Goal: Transaction & Acquisition: Purchase product/service

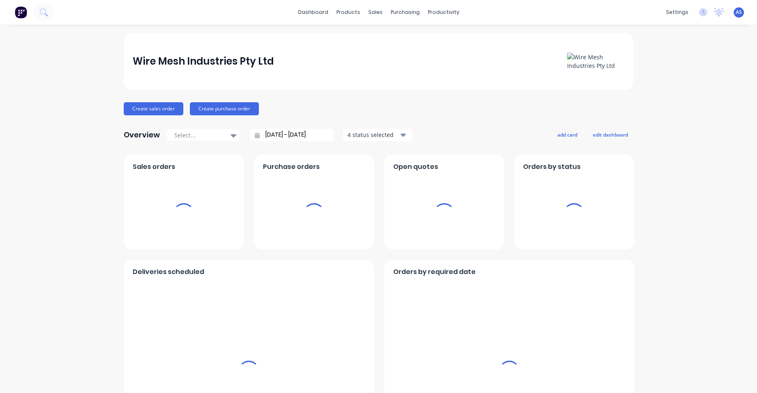
click at [736, 12] on span "AS" at bounding box center [739, 12] width 6 height 7
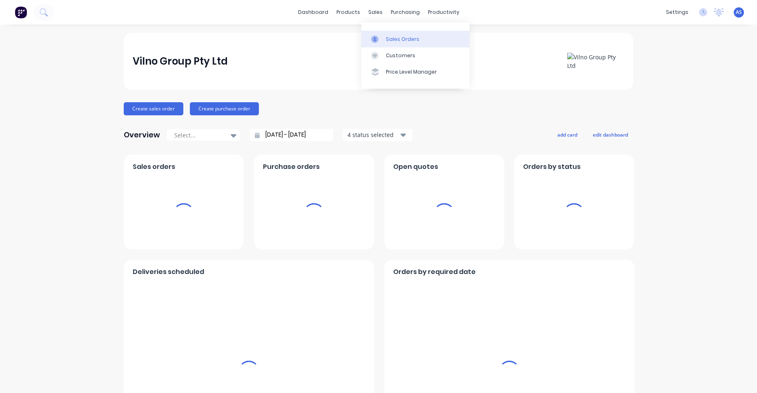
click at [381, 35] on link "Sales Orders" at bounding box center [416, 39] width 108 height 16
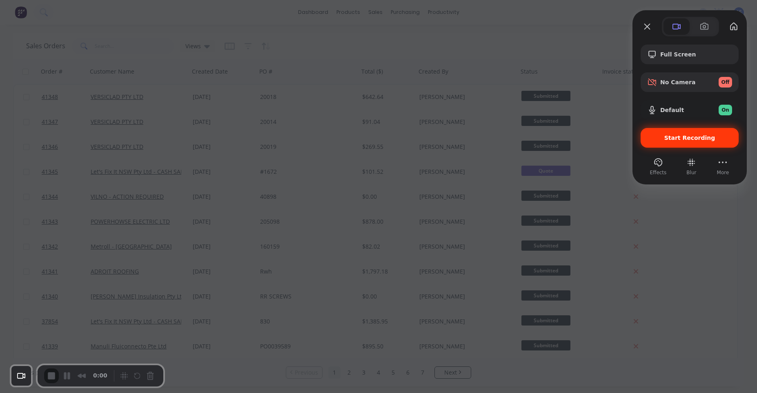
click at [657, 134] on div "Start Recording" at bounding box center [690, 138] width 98 height 20
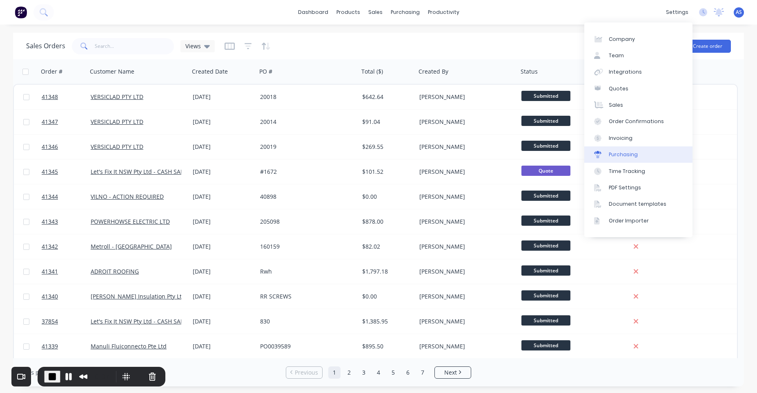
click at [630, 158] on div "Purchasing" at bounding box center [623, 154] width 29 height 7
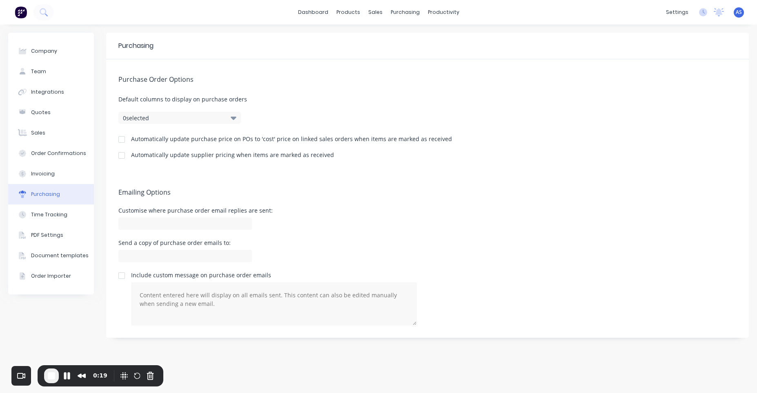
click at [20, 10] on img at bounding box center [21, 12] width 12 height 12
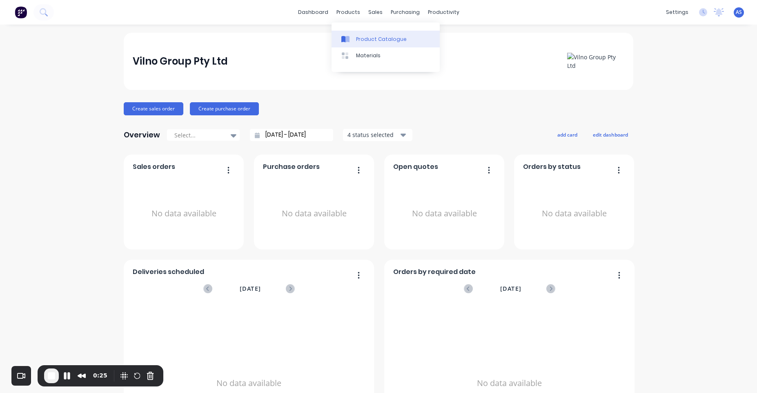
click at [365, 32] on link "Product Catalogue" at bounding box center [386, 39] width 108 height 16
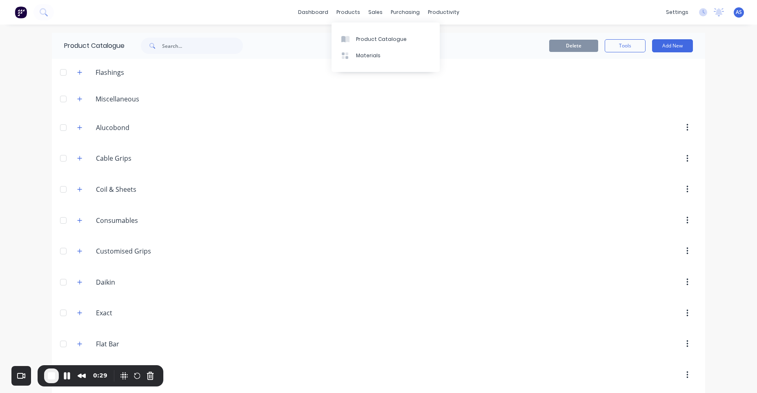
drag, startPoint x: 359, startPoint y: 36, endPoint x: 502, endPoint y: 22, distance: 143.7
click at [505, 19] on body "dashboard products sales purchasing productivity dashboard products Product Cat…" at bounding box center [378, 196] width 757 height 393
click at [27, 15] on button at bounding box center [20, 12] width 17 height 16
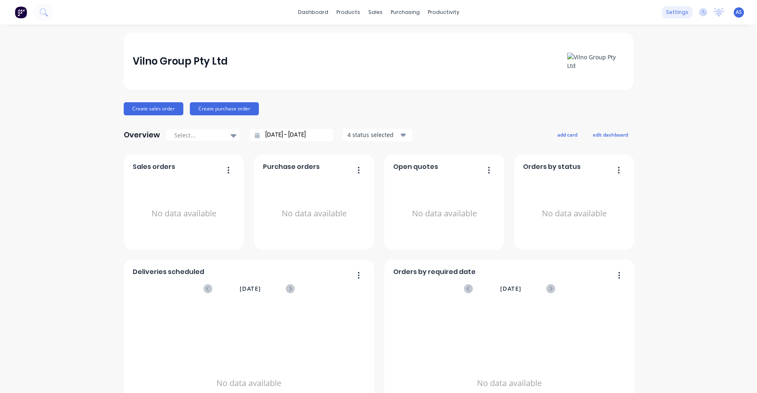
click at [672, 9] on div "settings" at bounding box center [677, 12] width 31 height 12
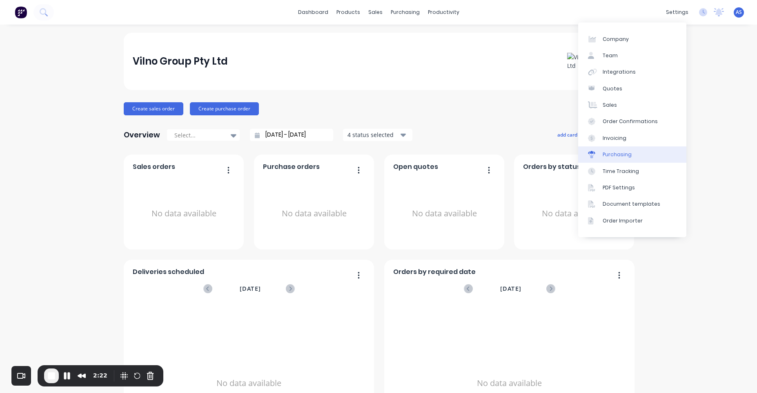
click at [626, 150] on link "Purchasing" at bounding box center [632, 154] width 108 height 16
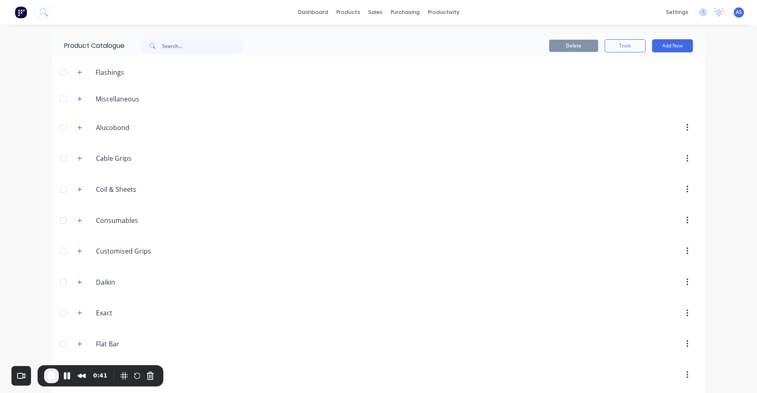
drag, startPoint x: 77, startPoint y: 98, endPoint x: 86, endPoint y: 98, distance: 9.0
click at [78, 98] on icon "button" at bounding box center [79, 99] width 5 height 6
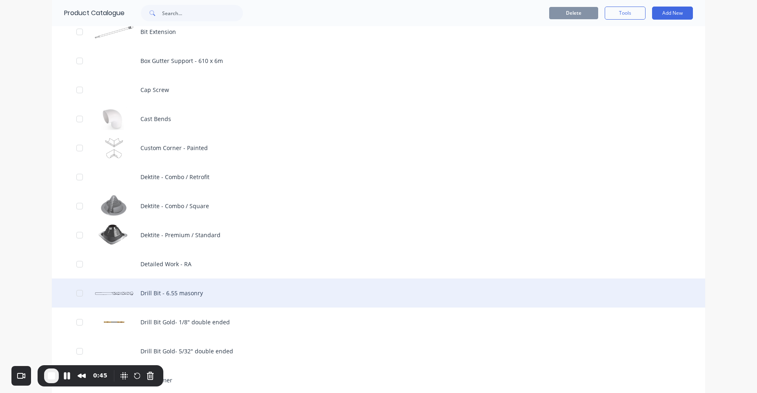
scroll to position [490, 0]
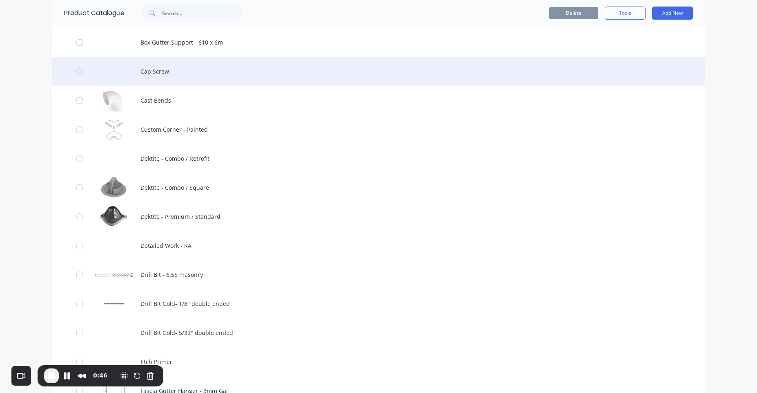
click at [236, 76] on div "Cap Screw" at bounding box center [379, 71] width 654 height 29
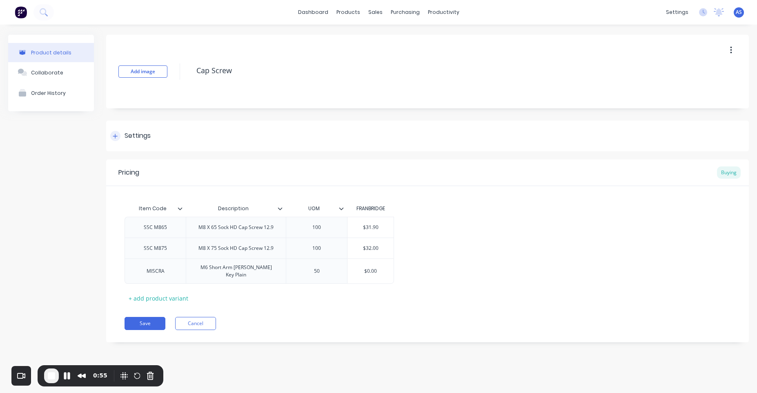
click at [192, 138] on div "Settings" at bounding box center [427, 136] width 643 height 31
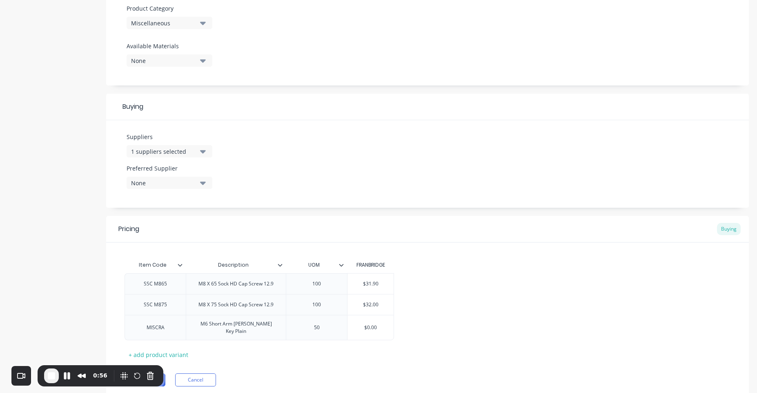
scroll to position [294, 0]
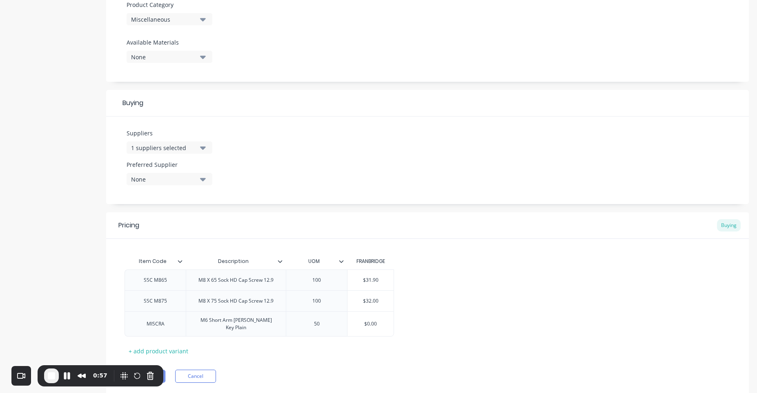
click at [459, 290] on div "SSC M865 M8 X 65 Sock HD Cap Screw 12.9 100 $31.90 SSC M875 M8 X 75 Sock HD Cap…" at bounding box center [428, 302] width 606 height 67
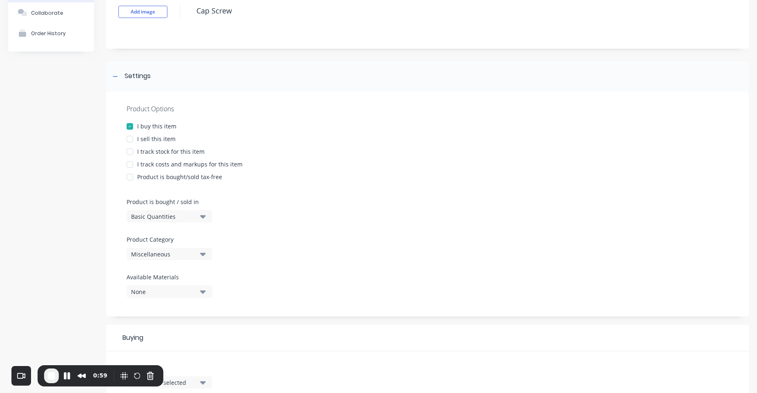
scroll to position [49, 0]
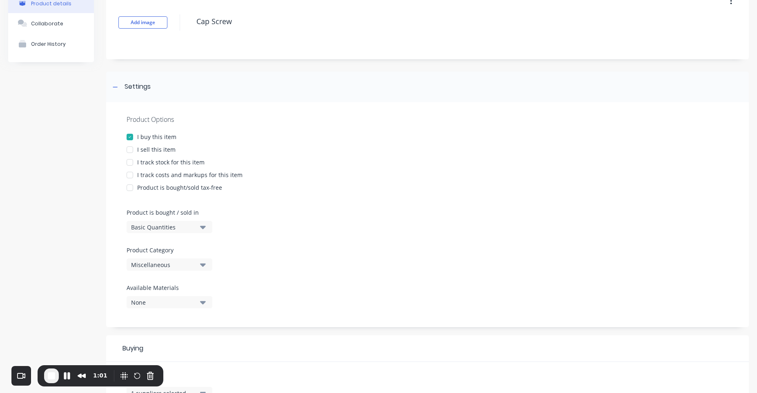
click at [159, 148] on div "I sell this item" at bounding box center [156, 149] width 38 height 9
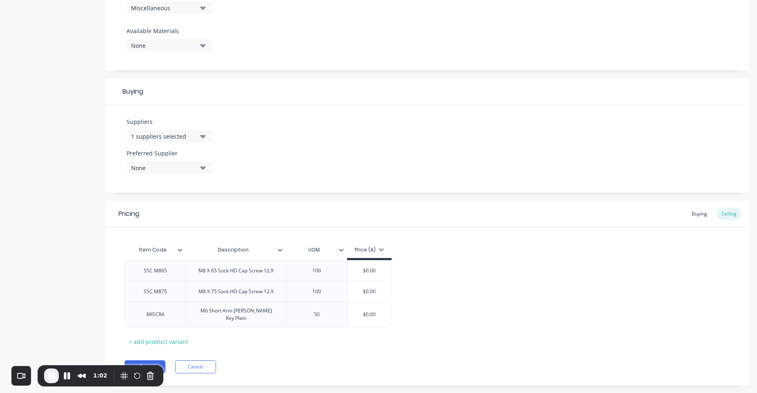
scroll to position [317, 0]
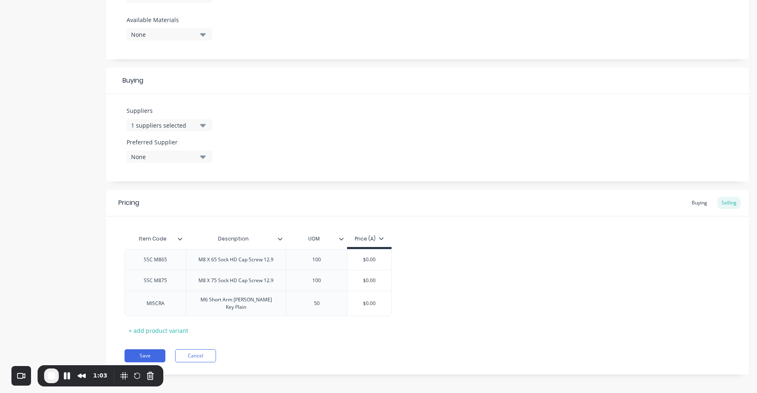
drag, startPoint x: 150, startPoint y: 351, endPoint x: 223, endPoint y: 330, distance: 76.0
click at [150, 351] on button "Save" at bounding box center [145, 355] width 41 height 13
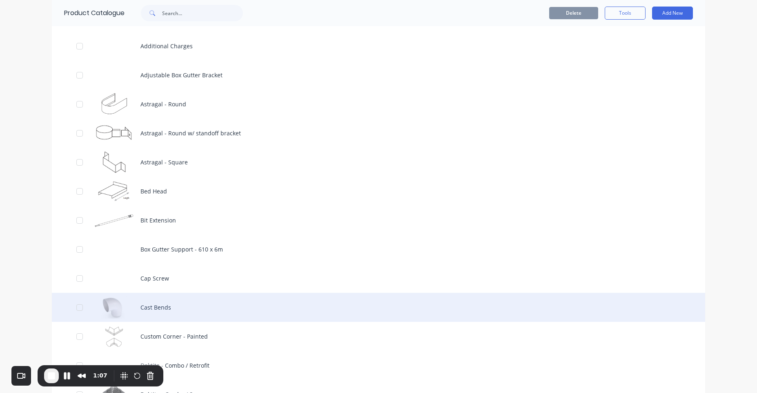
scroll to position [294, 0]
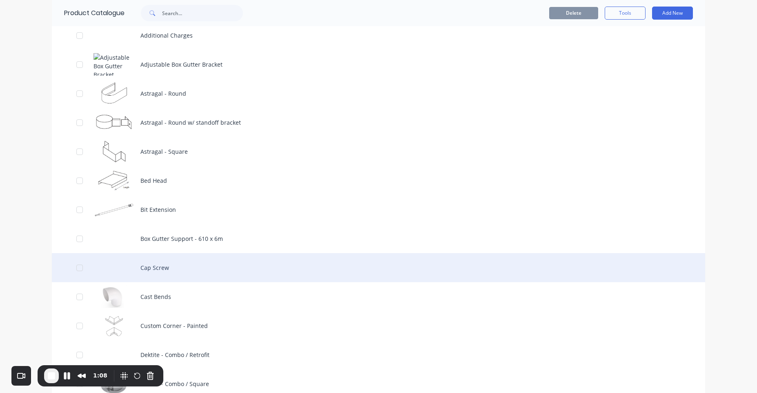
click at [186, 264] on div "Cap Screw" at bounding box center [379, 267] width 654 height 29
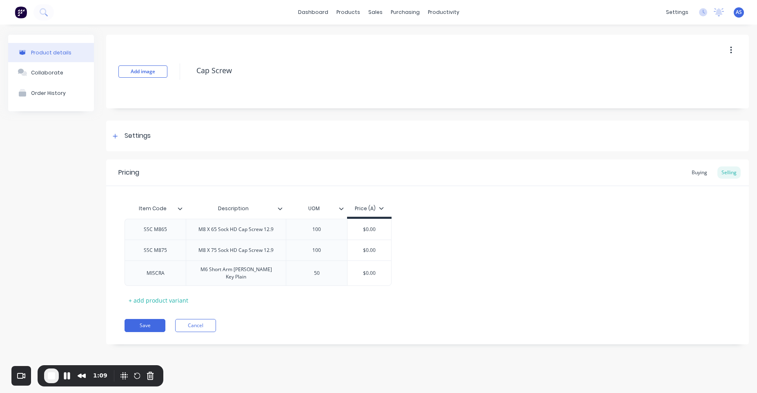
type textarea "x"
click at [697, 176] on div "Buying" at bounding box center [700, 172] width 24 height 12
click at [725, 174] on div "Selling" at bounding box center [729, 172] width 23 height 12
click at [699, 170] on div "Buying" at bounding box center [700, 172] width 24 height 12
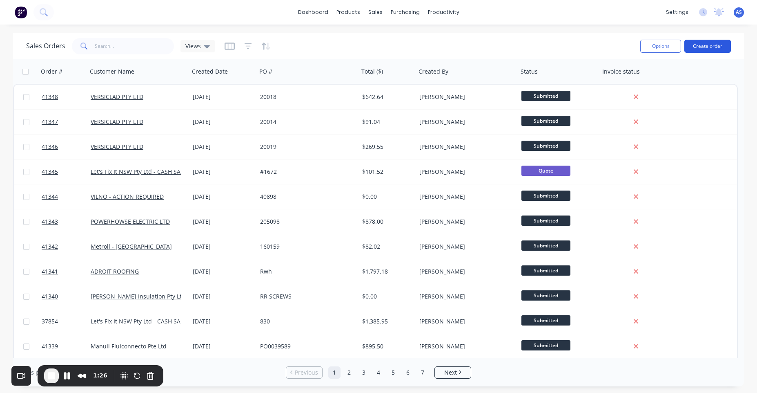
click at [692, 48] on button "Create order" at bounding box center [708, 46] width 47 height 13
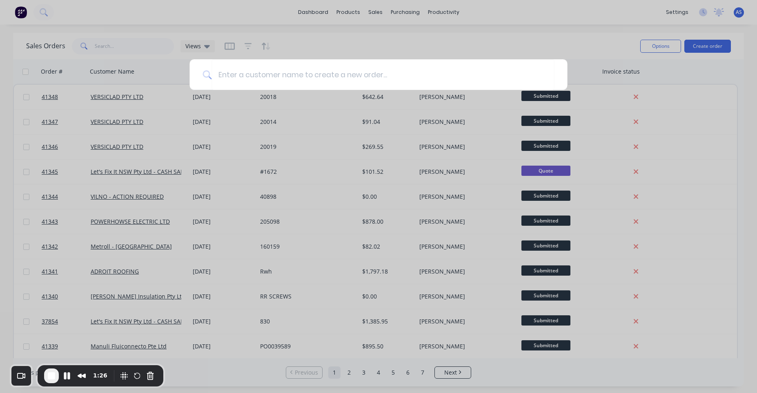
click at [556, 47] on div at bounding box center [378, 196] width 757 height 393
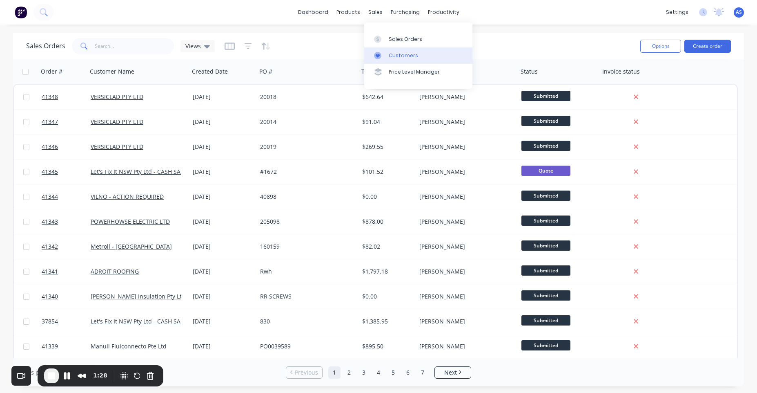
click at [394, 50] on link "Customers" at bounding box center [418, 55] width 108 height 16
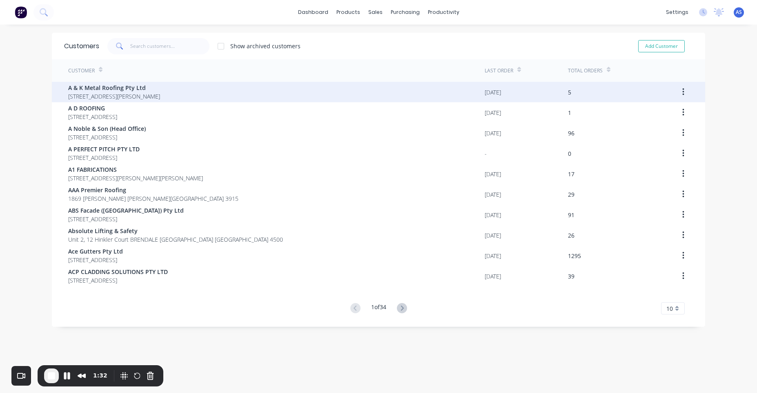
click at [370, 85] on div "A & K Metal Roofing Pty Ltd [STREET_ADDRESS][PERSON_NAME]" at bounding box center [276, 92] width 417 height 20
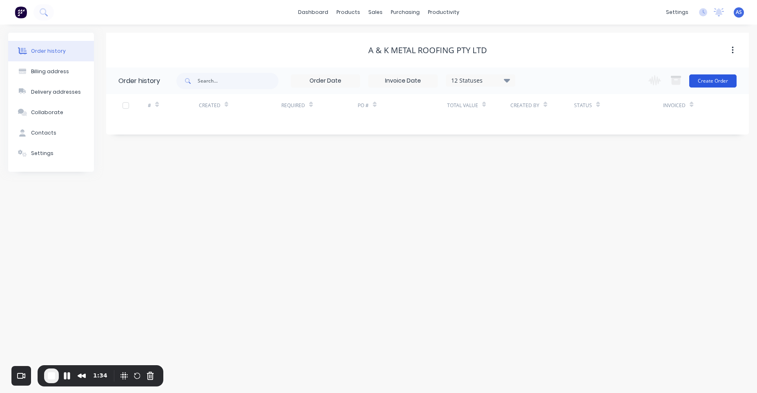
click at [714, 80] on button "Create Order" at bounding box center [713, 80] width 47 height 13
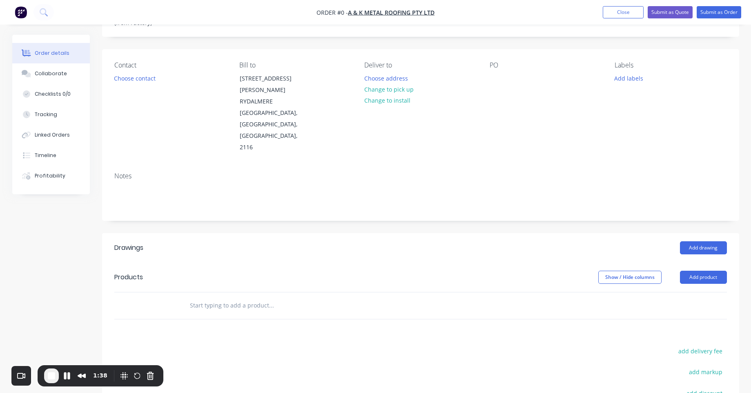
scroll to position [49, 0]
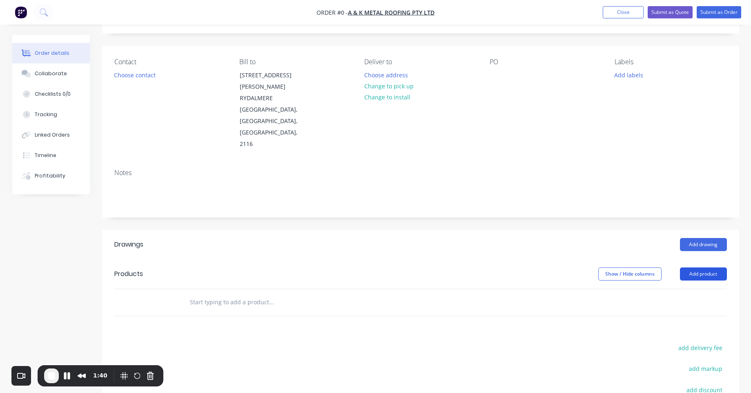
click at [698, 267] on button "Add product" at bounding box center [703, 273] width 47 height 13
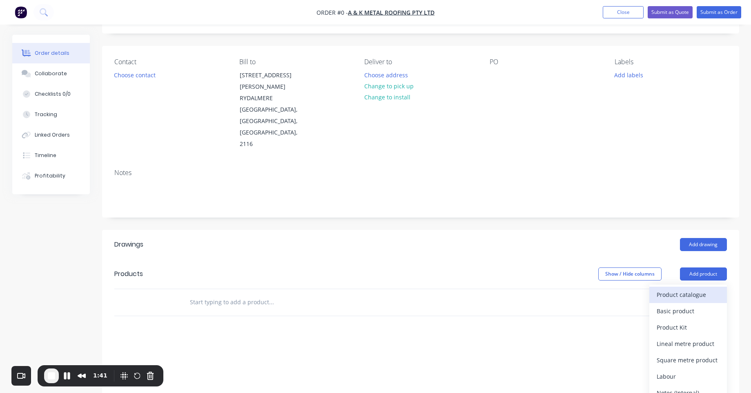
click at [681, 288] on div "Product catalogue" at bounding box center [688, 294] width 63 height 12
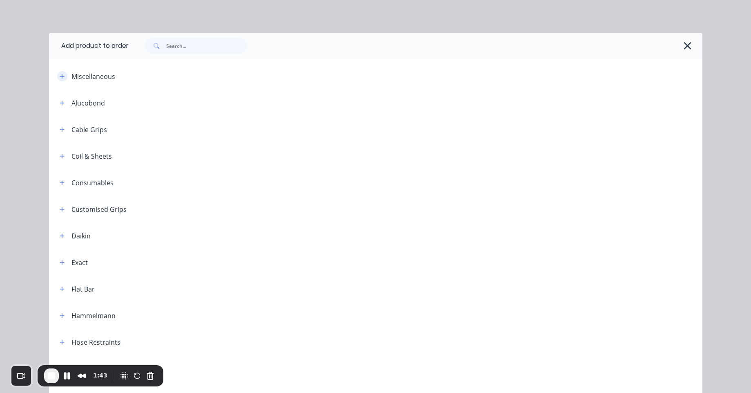
click at [60, 72] on button "button" at bounding box center [62, 76] width 10 height 10
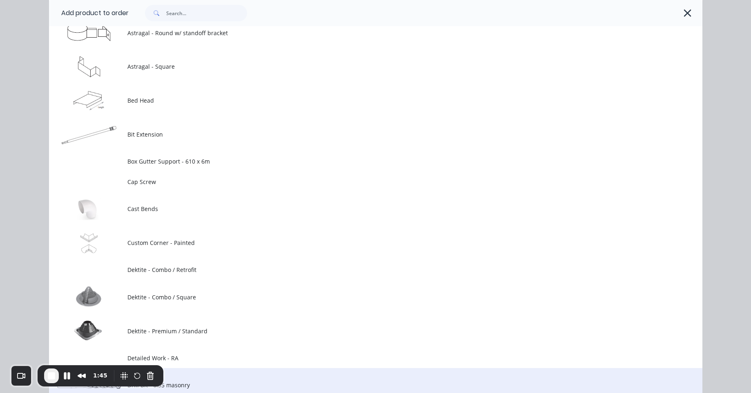
scroll to position [392, 0]
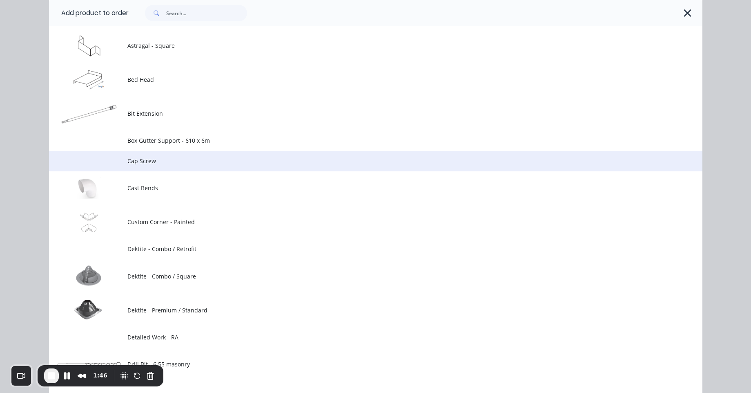
click at [164, 160] on span "Cap Screw" at bounding box center [357, 160] width 460 height 9
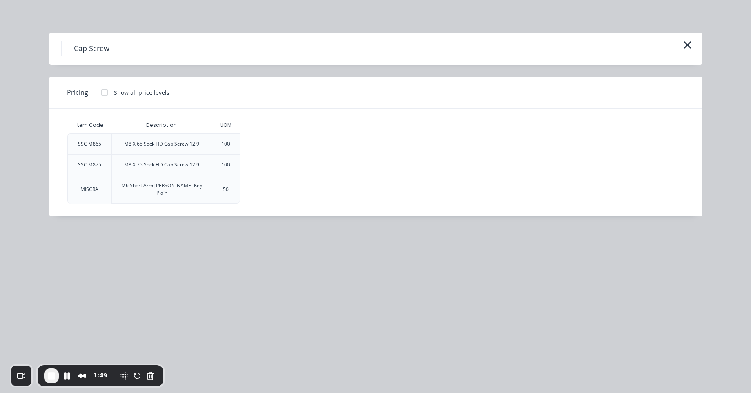
click at [221, 145] on div "100" at bounding box center [226, 144] width 22 height 20
click at [228, 139] on div "100" at bounding box center [226, 144] width 22 height 20
click at [105, 94] on div at bounding box center [104, 92] width 16 height 16
click at [259, 150] on div "$0.00" at bounding box center [263, 144] width 44 height 20
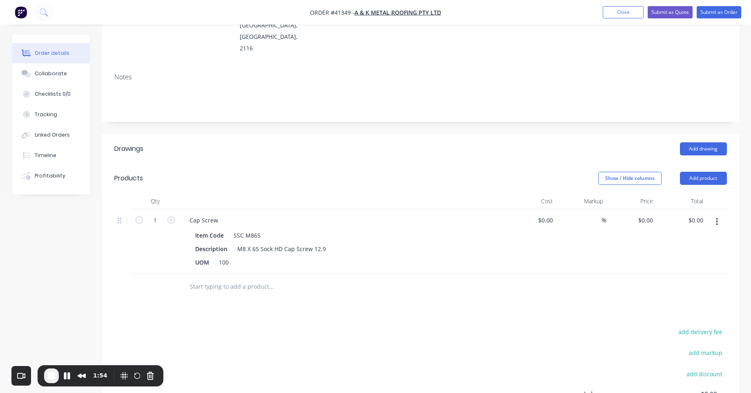
scroll to position [147, 0]
click at [644, 212] on div "0 $0.00" at bounding box center [645, 218] width 22 height 12
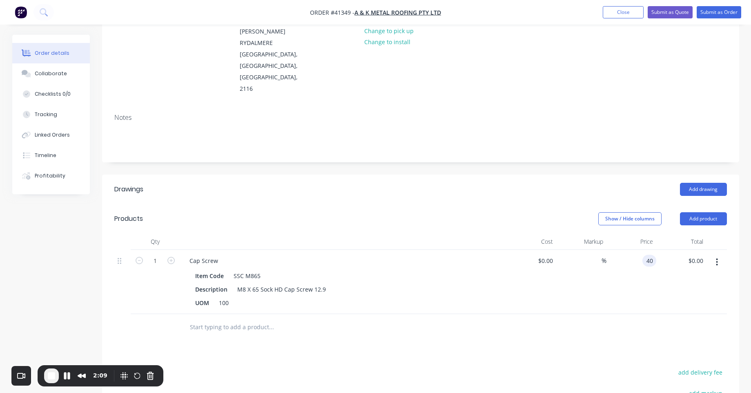
scroll to position [98, 0]
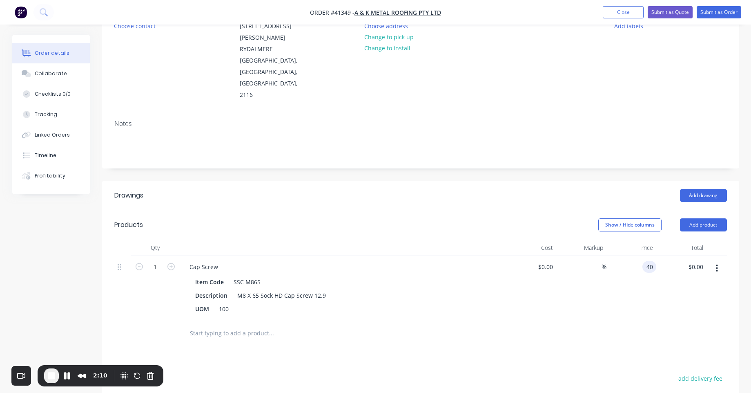
type input "$40.00"
click at [686, 319] on div "Drawings Add drawing Products Show / Hide columns Add product Qty Cost Markup P…" at bounding box center [420, 362] width 637 height 362
click at [725, 11] on button "Submit as Order" at bounding box center [719, 12] width 45 height 12
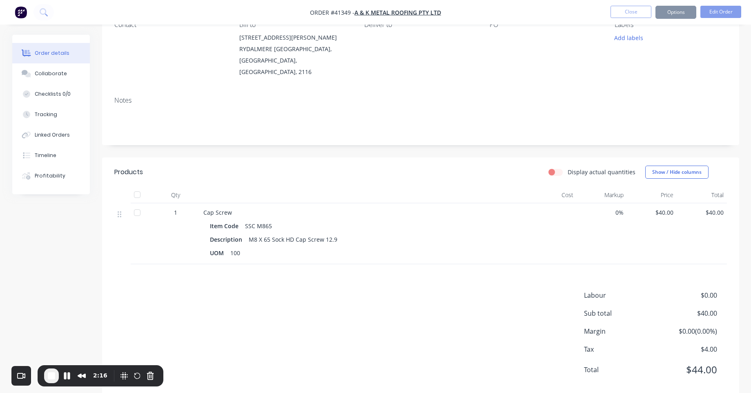
scroll to position [92, 0]
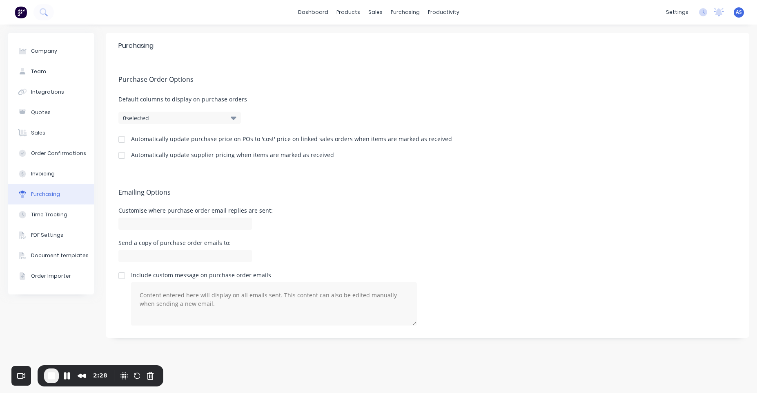
click at [123, 139] on div at bounding box center [122, 139] width 16 height 16
click at [118, 140] on div at bounding box center [122, 139] width 16 height 16
click at [123, 140] on div at bounding box center [122, 139] width 16 height 16
click at [120, 156] on div at bounding box center [122, 155] width 16 height 16
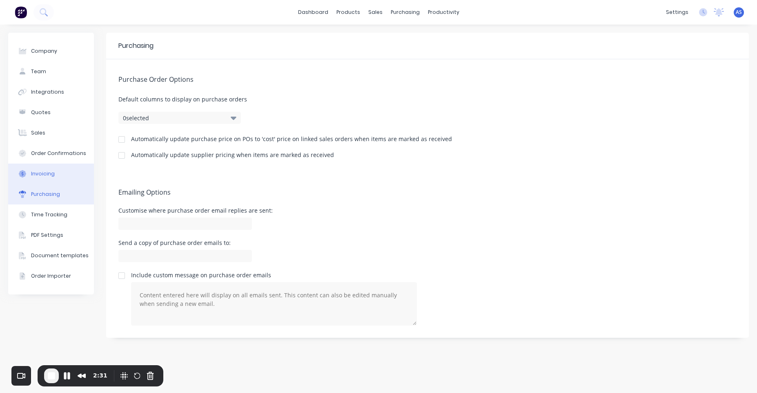
click at [31, 182] on button "Invoicing" at bounding box center [51, 173] width 86 height 20
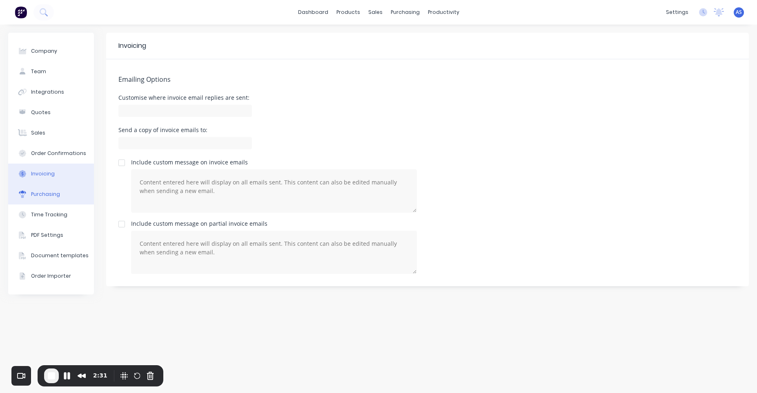
click at [51, 197] on div "Purchasing" at bounding box center [45, 193] width 29 height 7
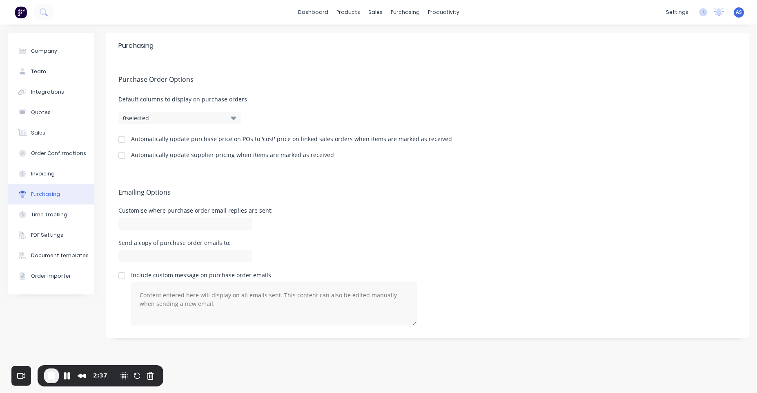
click at [121, 143] on div at bounding box center [122, 139] width 16 height 16
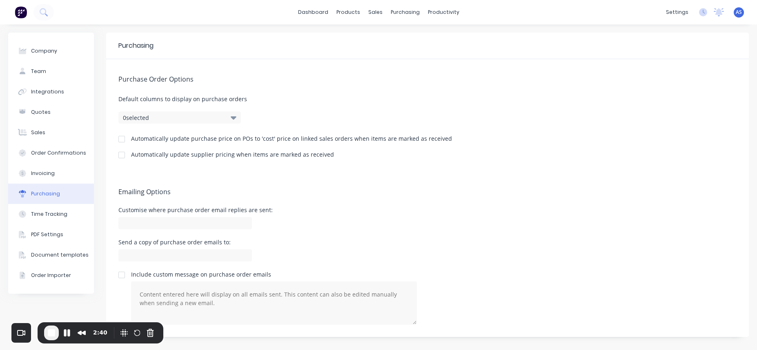
click at [473, 350] on div "Company Team Integrations Quotes Sales Order Confirmations Invoicing Purchasing…" at bounding box center [378, 188] width 757 height 326
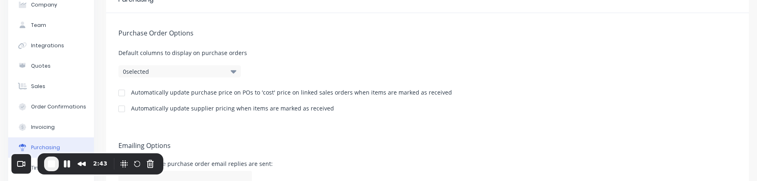
scroll to position [49, 0]
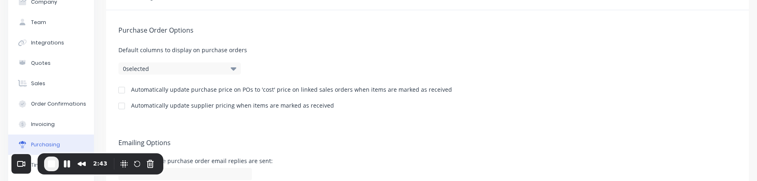
click at [124, 91] on div at bounding box center [122, 90] width 16 height 16
click at [123, 106] on div at bounding box center [122, 106] width 16 height 16
click at [48, 164] on span "End Recording" at bounding box center [52, 164] width 10 height 10
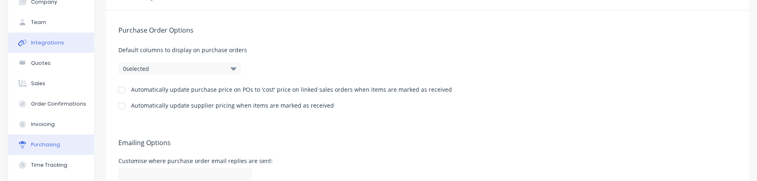
click at [42, 52] on button "Integrations" at bounding box center [51, 43] width 86 height 20
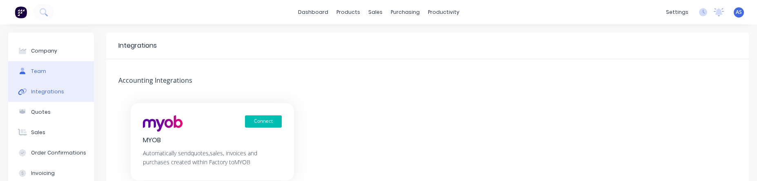
click at [80, 74] on button "Team" at bounding box center [51, 71] width 86 height 20
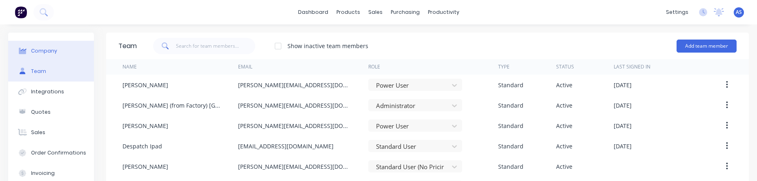
click at [55, 51] on div "Company" at bounding box center [44, 50] width 26 height 7
select select "AU"
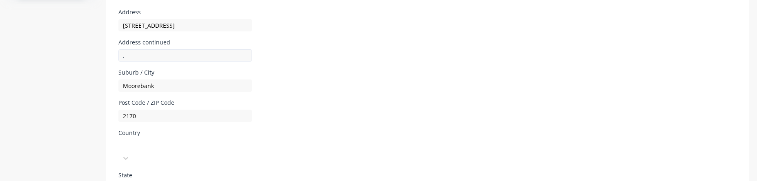
scroll to position [196, 0]
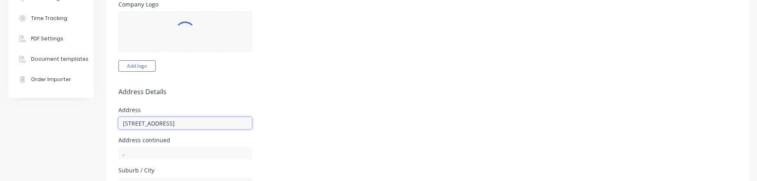
click at [182, 117] on input "[STREET_ADDRESS]" at bounding box center [185, 123] width 134 height 12
click at [200, 88] on h5 "Address Details" at bounding box center [427, 92] width 618 height 8
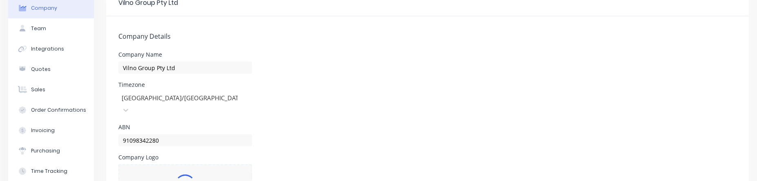
scroll to position [0, 0]
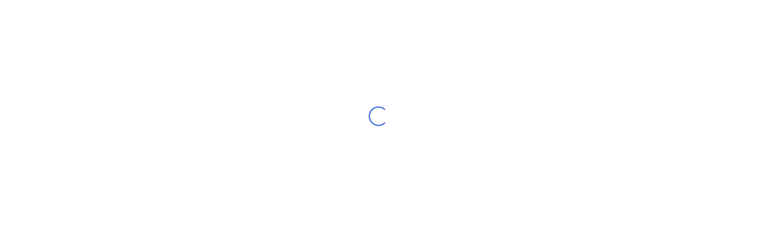
select select "AU"
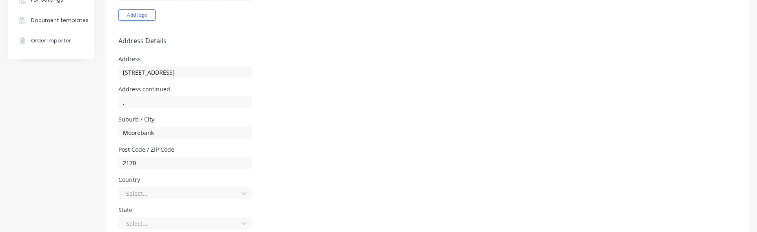
scroll to position [245, 0]
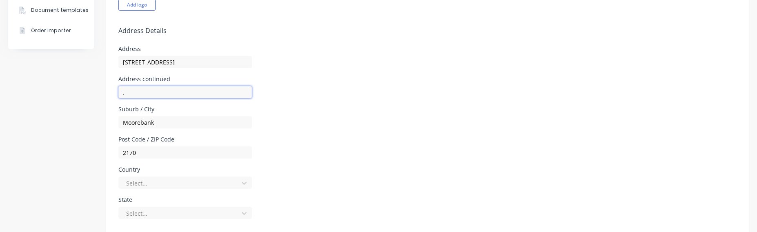
click at [161, 92] on input "." at bounding box center [185, 92] width 134 height 12
click at [344, 85] on div "Address continued ." at bounding box center [427, 87] width 618 height 22
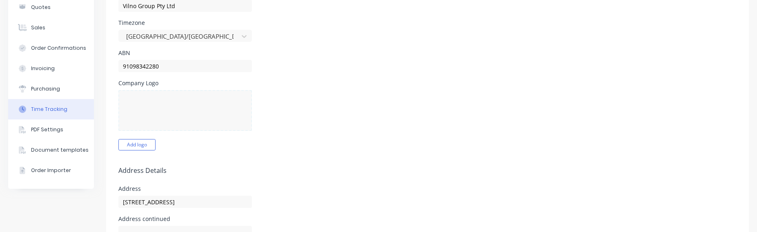
scroll to position [98, 0]
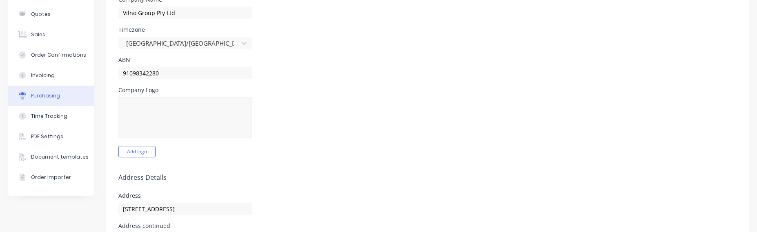
click at [51, 95] on div "Purchasing" at bounding box center [45, 95] width 29 height 7
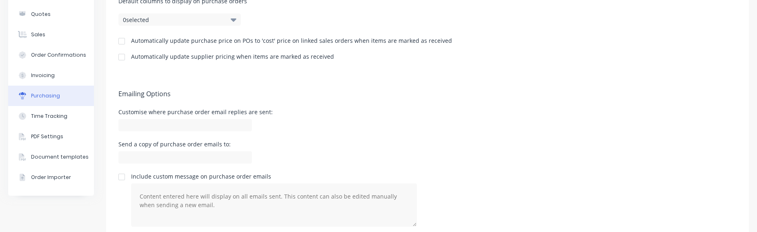
click at [122, 58] on div at bounding box center [122, 57] width 16 height 16
click at [123, 40] on div at bounding box center [122, 41] width 16 height 16
click at [124, 42] on div at bounding box center [122, 41] width 16 height 16
click at [120, 59] on div at bounding box center [122, 57] width 16 height 16
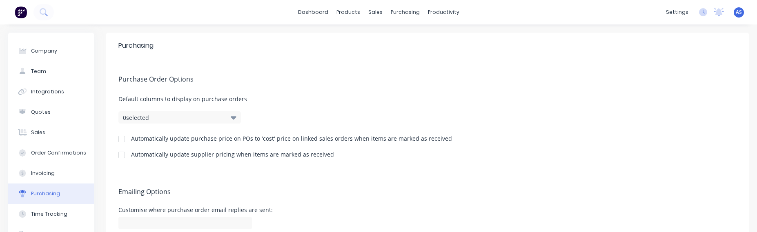
click at [25, 12] on img at bounding box center [21, 12] width 12 height 12
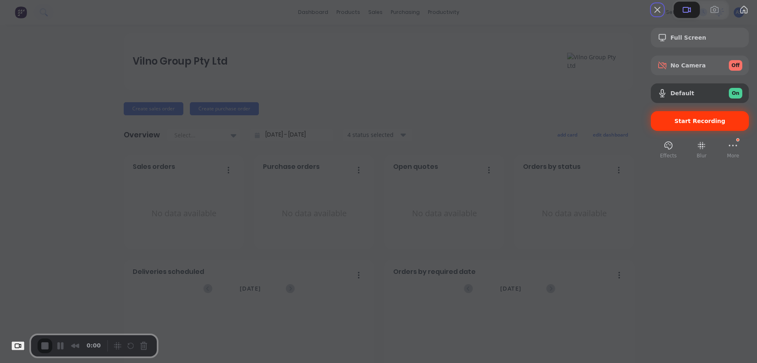
click at [683, 124] on span "Start Recording" at bounding box center [700, 121] width 51 height 7
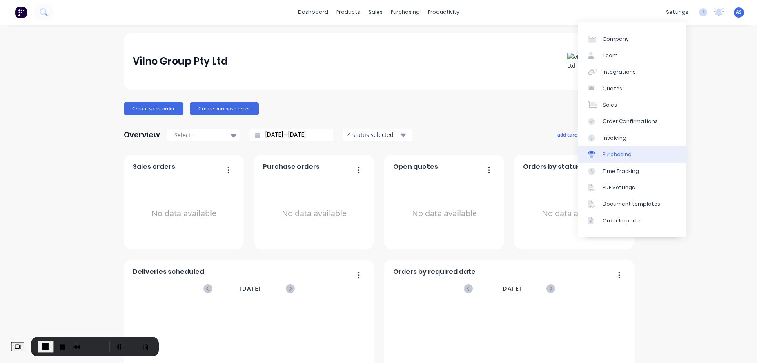
click at [636, 149] on link "Purchasing" at bounding box center [632, 154] width 108 height 16
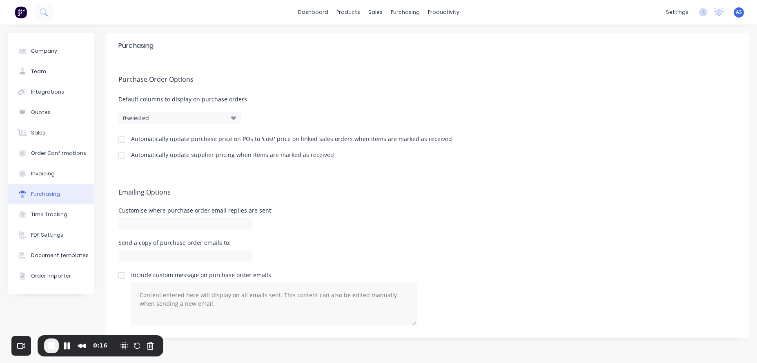
click at [121, 139] on div at bounding box center [122, 139] width 16 height 16
click at [122, 152] on div at bounding box center [122, 155] width 16 height 16
click at [123, 137] on div at bounding box center [122, 139] width 16 height 16
click at [121, 155] on div at bounding box center [122, 155] width 16 height 16
click at [26, 11] on img at bounding box center [21, 12] width 12 height 12
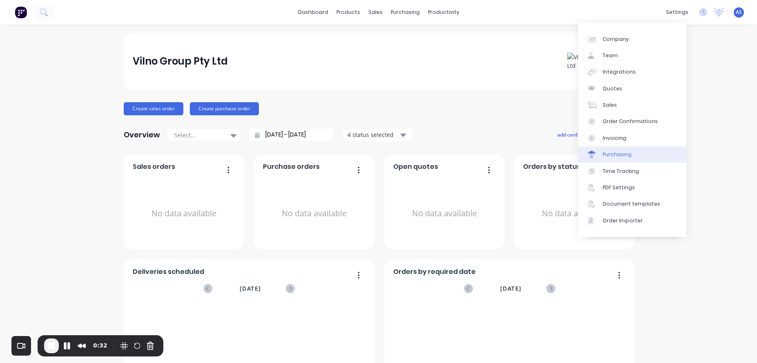
click at [643, 154] on link "Purchasing" at bounding box center [632, 154] width 108 height 16
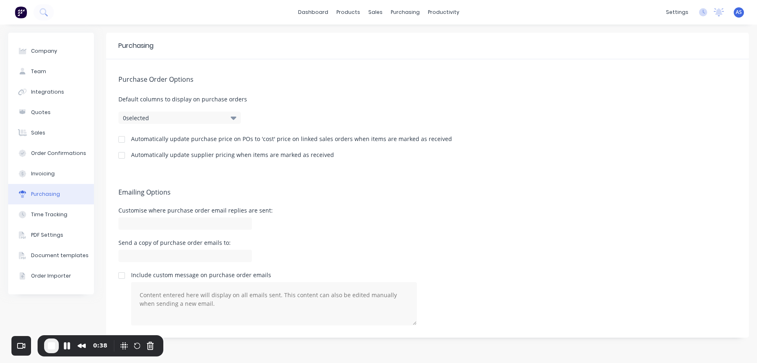
click at [118, 141] on div at bounding box center [122, 139] width 16 height 16
click at [120, 156] on div at bounding box center [122, 155] width 16 height 16
click at [17, 17] on img at bounding box center [21, 12] width 12 height 12
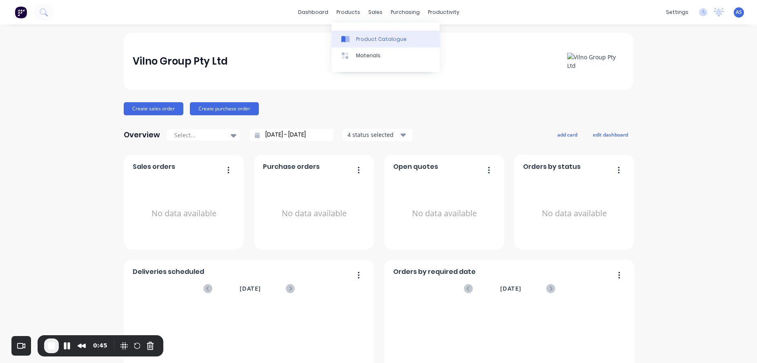
click at [362, 37] on div "Product Catalogue" at bounding box center [381, 39] width 51 height 7
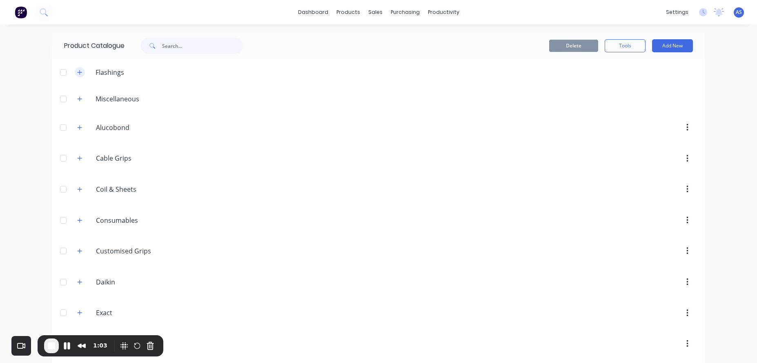
click at [78, 71] on icon "button" at bounding box center [79, 72] width 5 height 6
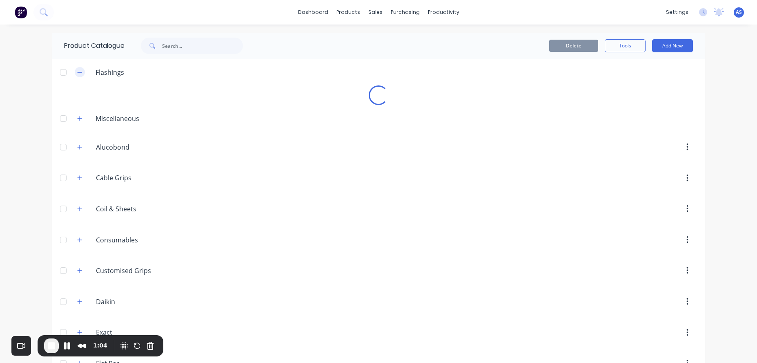
click at [78, 73] on icon "button" at bounding box center [79, 72] width 5 height 6
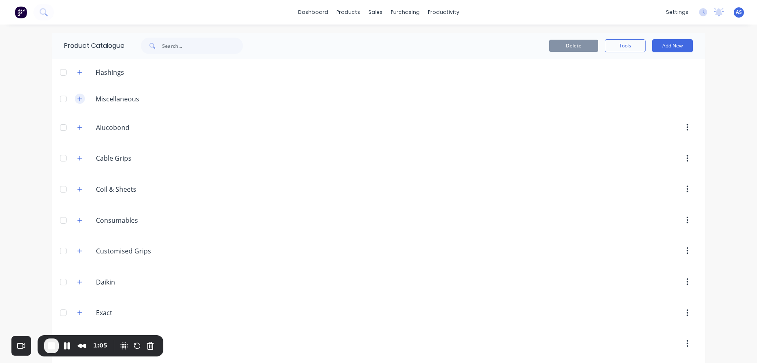
click at [78, 95] on button "button" at bounding box center [80, 99] width 10 height 10
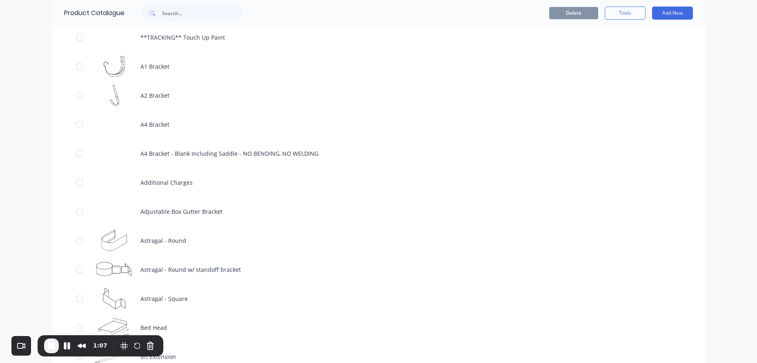
scroll to position [343, 0]
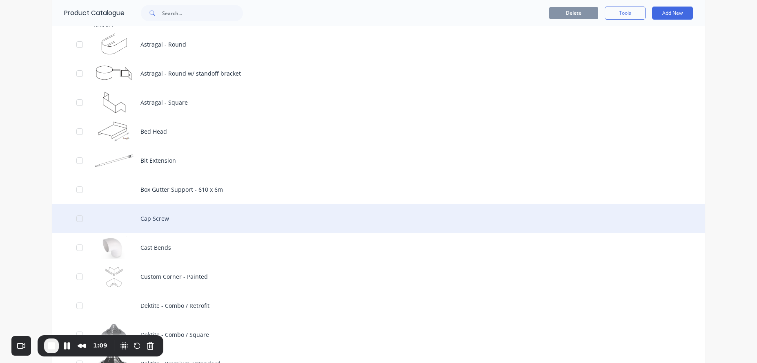
click at [272, 218] on div "Cap Screw" at bounding box center [379, 218] width 654 height 29
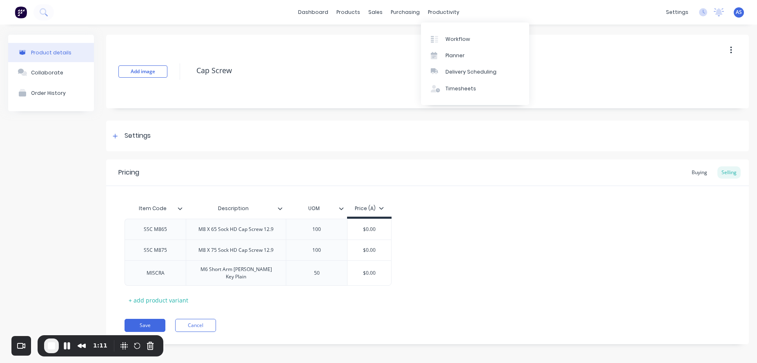
type textarea "x"
click at [700, 175] on div "Buying" at bounding box center [700, 172] width 24 height 12
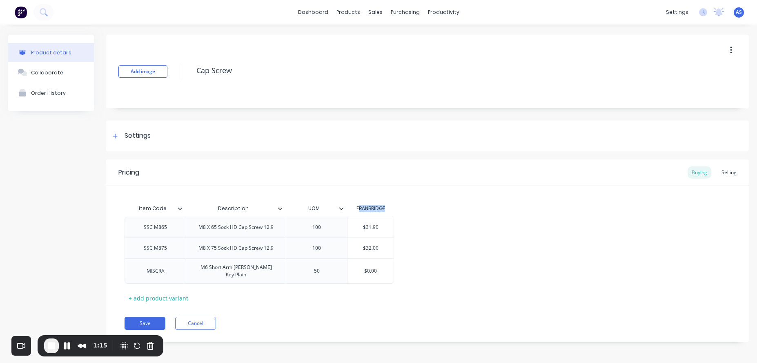
drag, startPoint x: 375, startPoint y: 208, endPoint x: 396, endPoint y: 207, distance: 20.9
click at [396, 207] on div "Item Code Description UOM FRANBRIDGE SSC M865 M8 X 65 Sock HD Cap Screw 12.9 10…" at bounding box center [428, 252] width 606 height 104
type input "$31.90"
drag, startPoint x: 362, startPoint y: 229, endPoint x: 391, endPoint y: 228, distance: 28.6
click at [391, 228] on input "$31.90" at bounding box center [371, 226] width 46 height 7
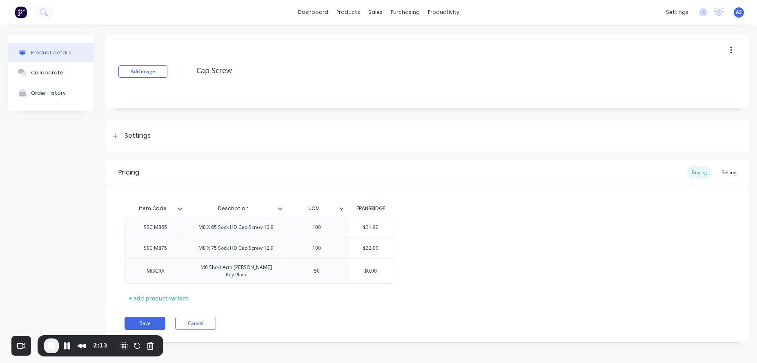
click at [417, 234] on div "SSC M865 M8 X 65 Sock HD Cap Screw 12.9 100 $31.90 $31.90 SSC M875 M8 X 75 Sock…" at bounding box center [428, 249] width 606 height 67
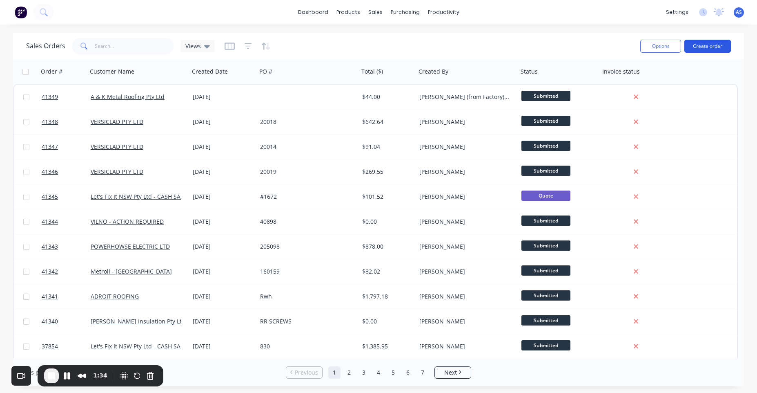
click at [716, 49] on button "Create order" at bounding box center [708, 46] width 47 height 13
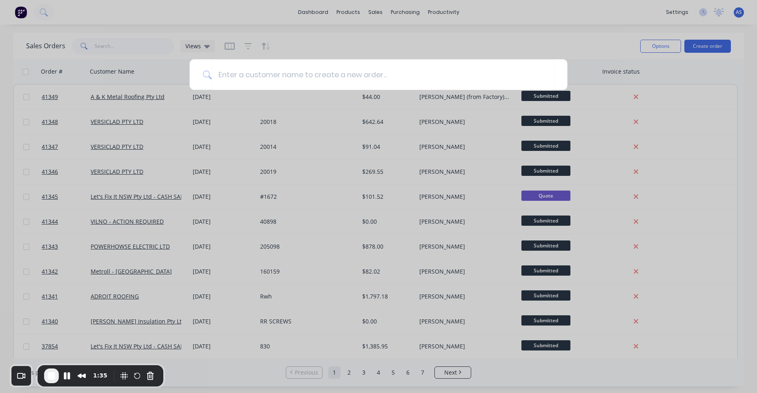
click at [553, 42] on div at bounding box center [378, 196] width 757 height 393
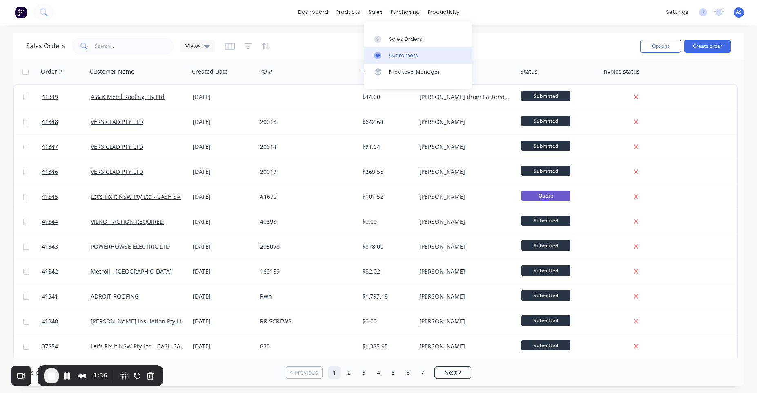
click at [391, 56] on div "Customers" at bounding box center [403, 55] width 29 height 7
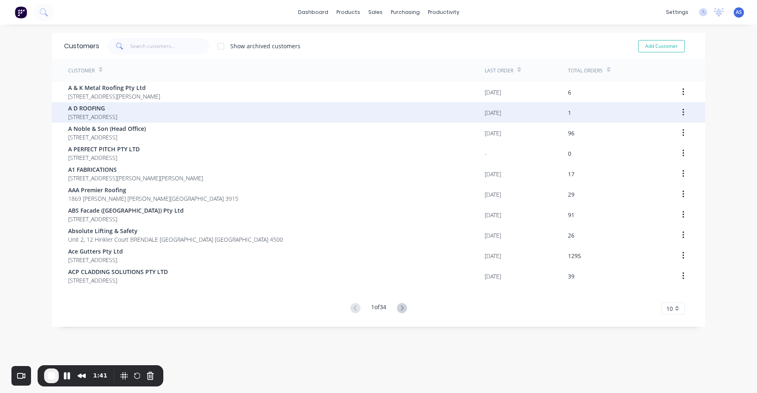
click at [117, 111] on span "A D ROOFING" at bounding box center [92, 108] width 49 height 9
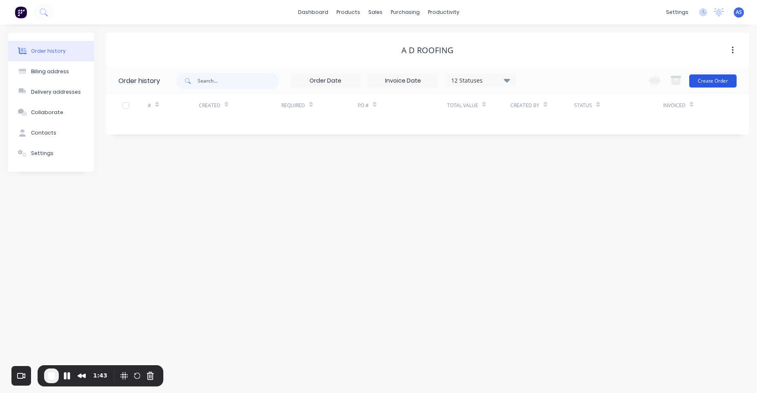
click at [716, 81] on button "Create Order" at bounding box center [713, 80] width 47 height 13
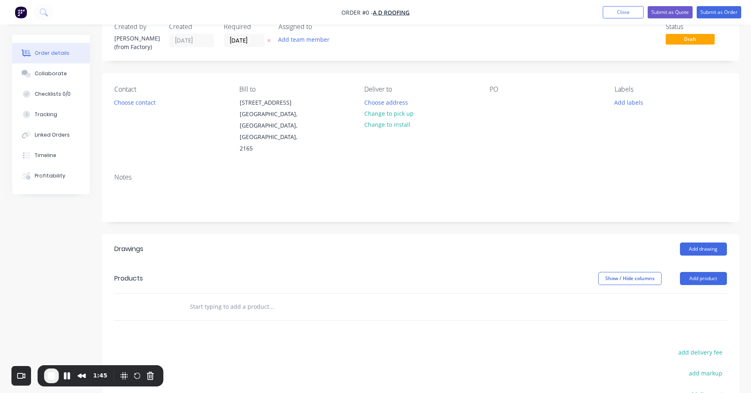
scroll to position [49, 0]
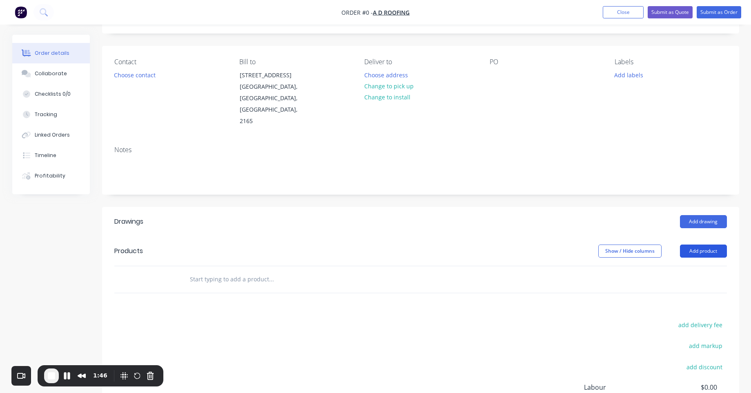
click at [689, 244] on button "Add product" at bounding box center [703, 250] width 47 height 13
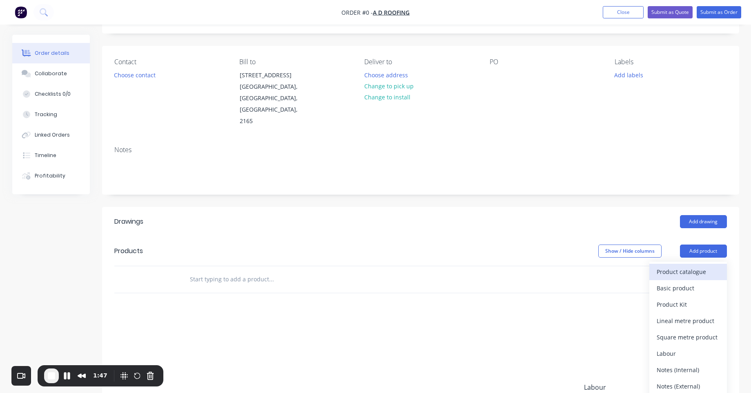
click at [702, 266] on div "Product catalogue" at bounding box center [688, 272] width 63 height 12
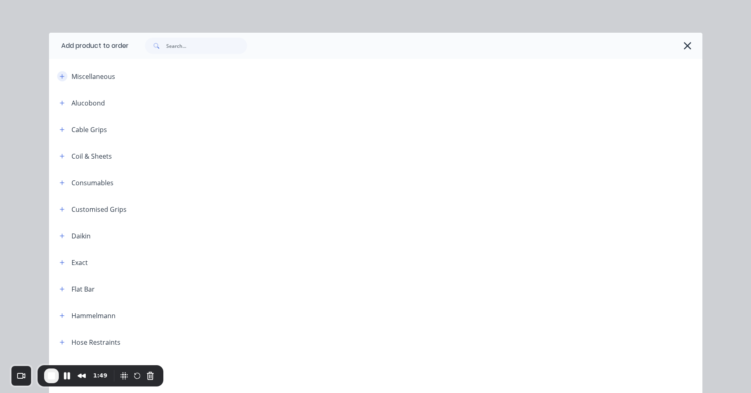
click at [62, 78] on button "button" at bounding box center [62, 76] width 10 height 10
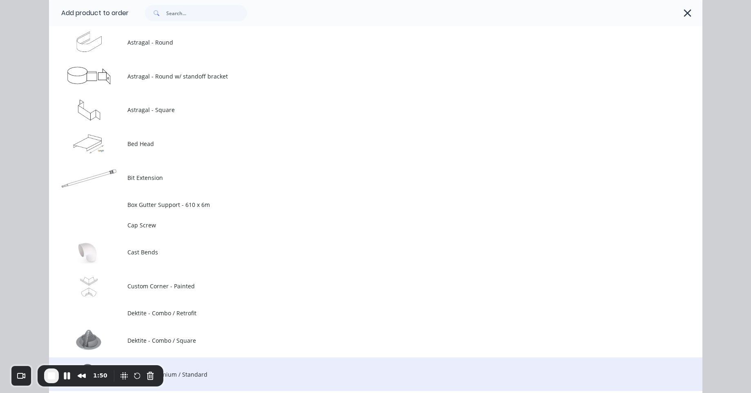
scroll to position [490, 0]
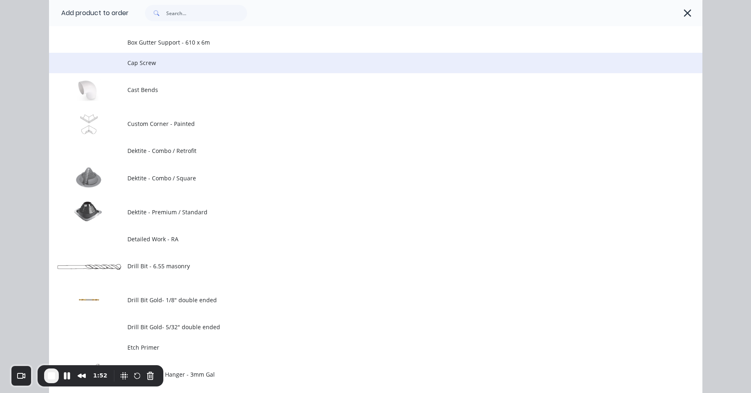
click at [185, 64] on span "Cap Screw" at bounding box center [357, 62] width 460 height 9
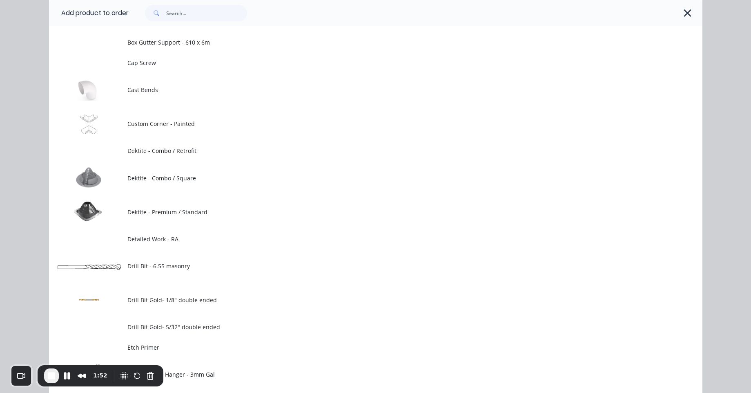
scroll to position [0, 0]
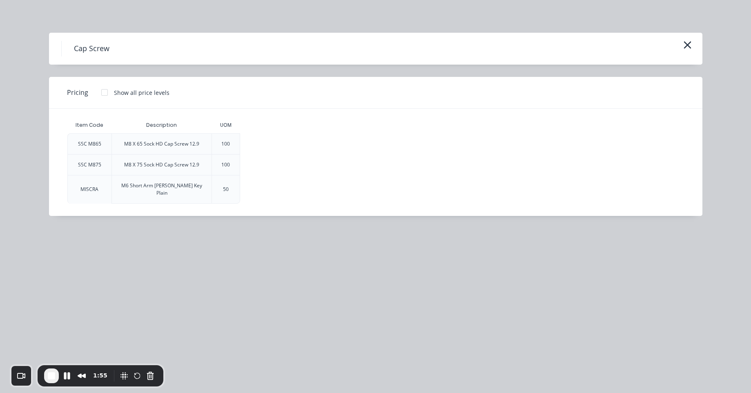
click at [105, 94] on div at bounding box center [104, 92] width 16 height 16
click at [258, 147] on div "$0.00" at bounding box center [263, 144] width 44 height 20
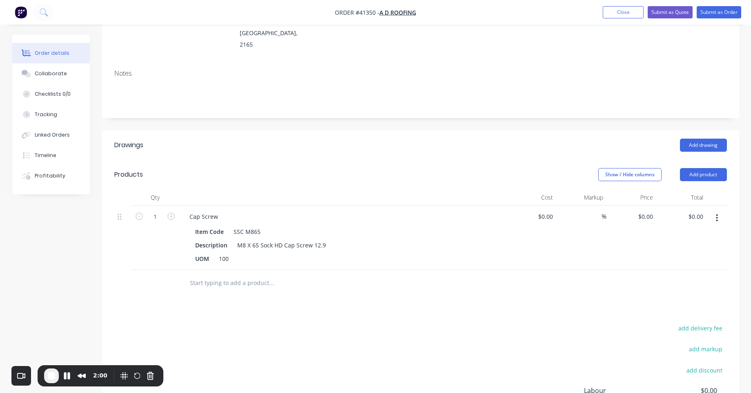
scroll to position [147, 0]
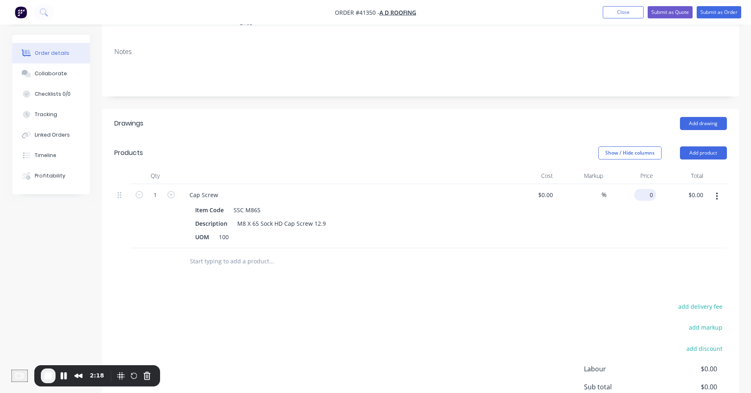
click at [642, 184] on div "0 $0.00" at bounding box center [632, 216] width 50 height 64
type input "$40.00"
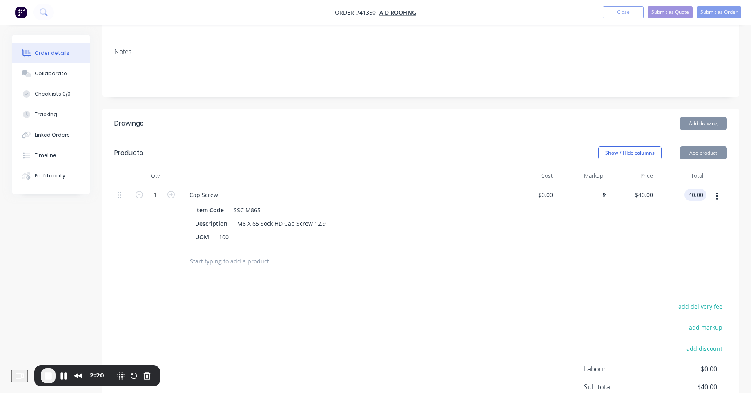
type input "$40.00"
click at [609, 301] on div "add delivery fee add markup add discount Labour $0.00 Sub total $40.00 Margin $…" at bounding box center [420, 380] width 613 height 158
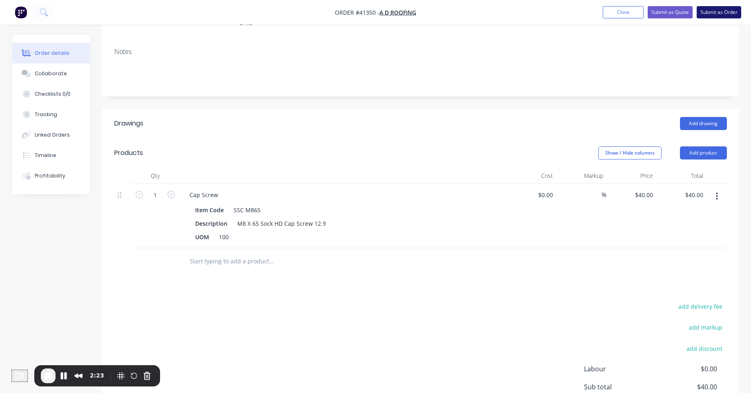
click at [727, 13] on button "Submit as Order" at bounding box center [719, 12] width 45 height 12
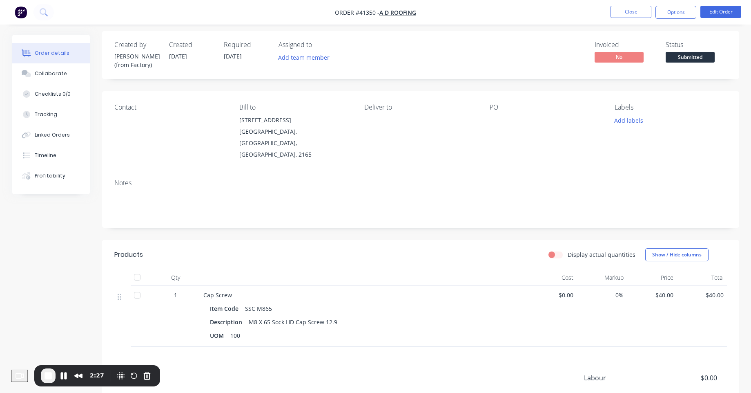
scroll to position [0, 0]
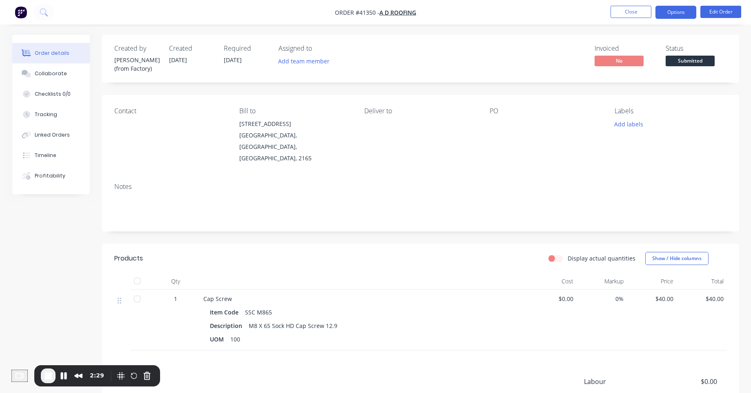
click at [682, 14] on button "Options" at bounding box center [676, 12] width 41 height 13
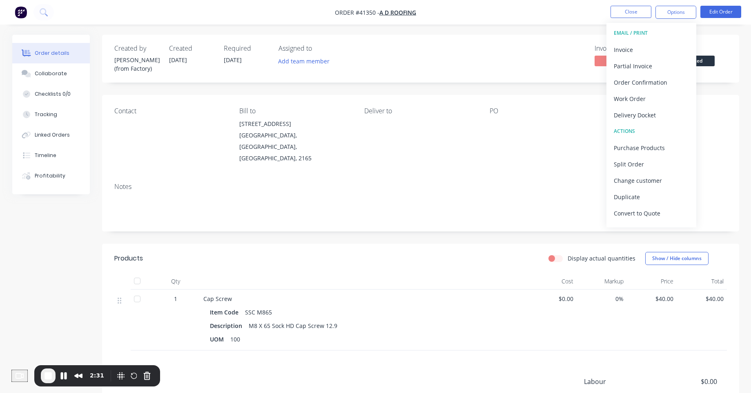
click at [339, 243] on header "Products Display actual quantities Show / Hide columns" at bounding box center [420, 257] width 637 height 29
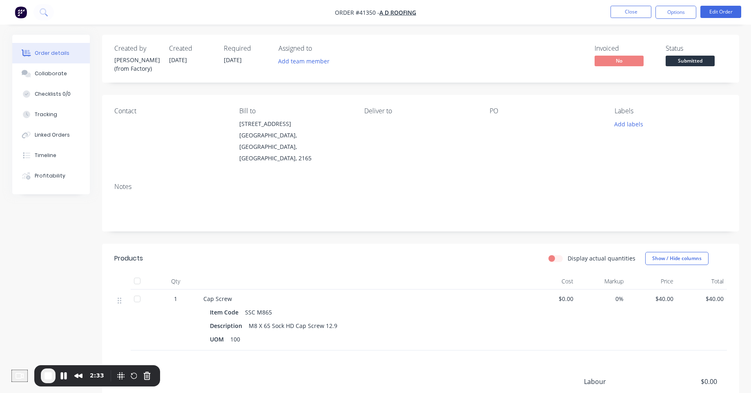
click at [136, 272] on div at bounding box center [137, 280] width 16 height 16
click at [709, 14] on button "Edit Order" at bounding box center [721, 12] width 41 height 12
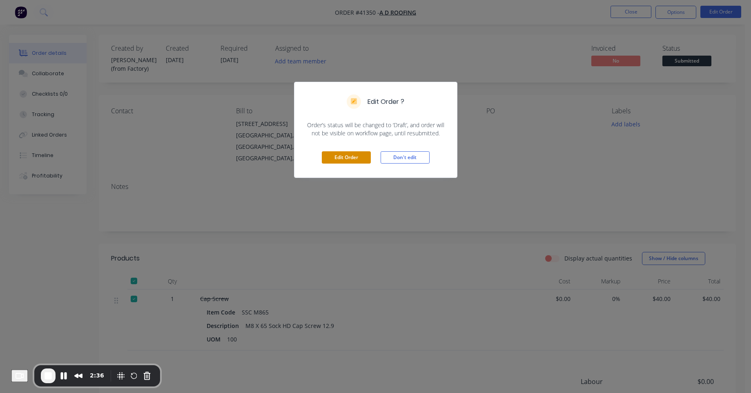
click at [361, 161] on button "Edit Order" at bounding box center [346, 157] width 49 height 12
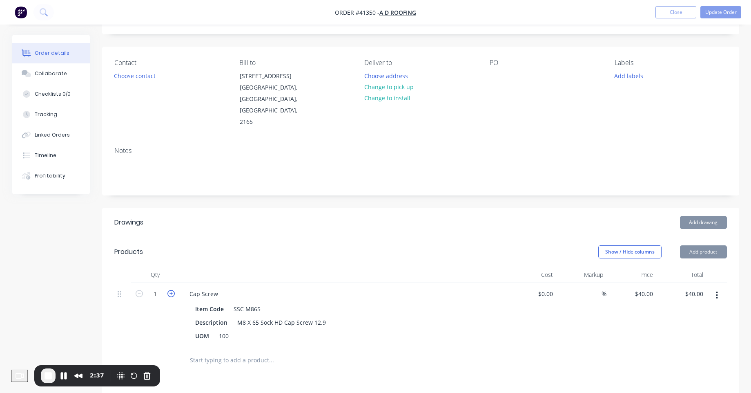
scroll to position [49, 0]
click at [170, 289] on icon "button" at bounding box center [170, 292] width 7 height 7
type input "2"
type input "$80.00"
click at [170, 289] on icon "button" at bounding box center [170, 292] width 7 height 7
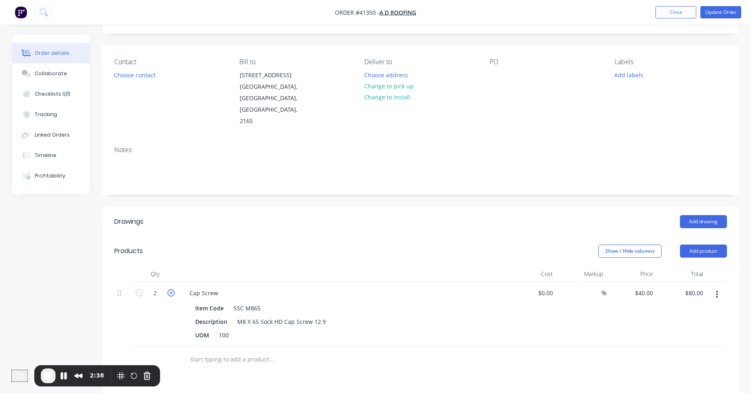
type input "3"
type input "$120.00"
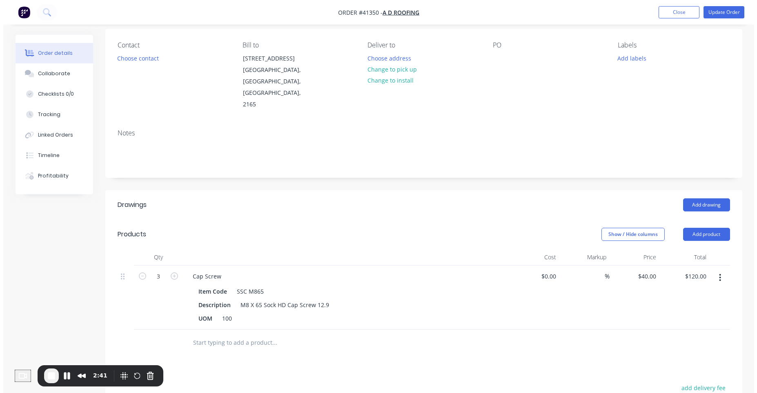
scroll to position [0, 0]
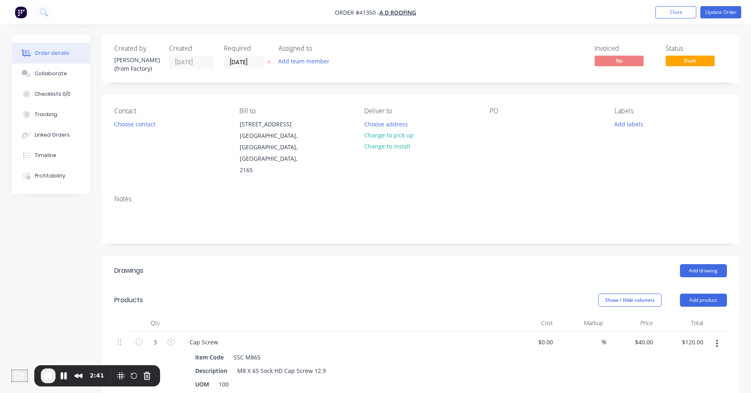
click at [714, 18] on nav "Order #41350 - A D ROOFING Add product Close Update Order" at bounding box center [375, 12] width 751 height 25
click at [715, 16] on button "Update Order" at bounding box center [721, 12] width 41 height 12
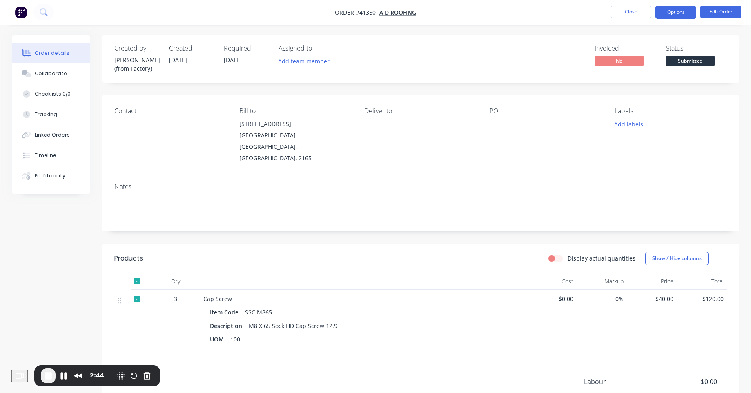
click at [672, 10] on button "Options" at bounding box center [676, 12] width 41 height 13
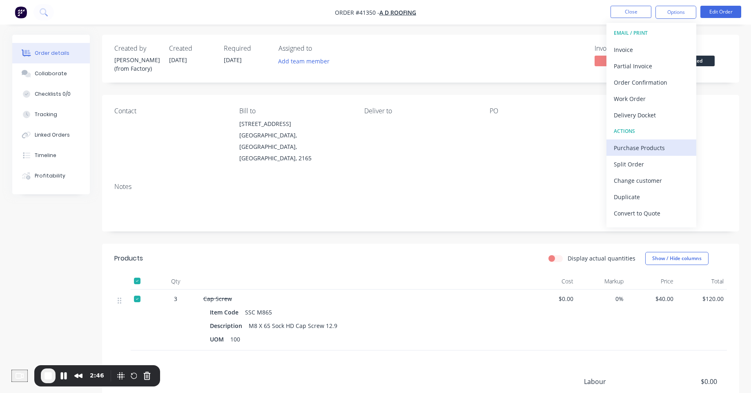
click at [654, 147] on div "Purchase Products" at bounding box center [651, 148] width 75 height 12
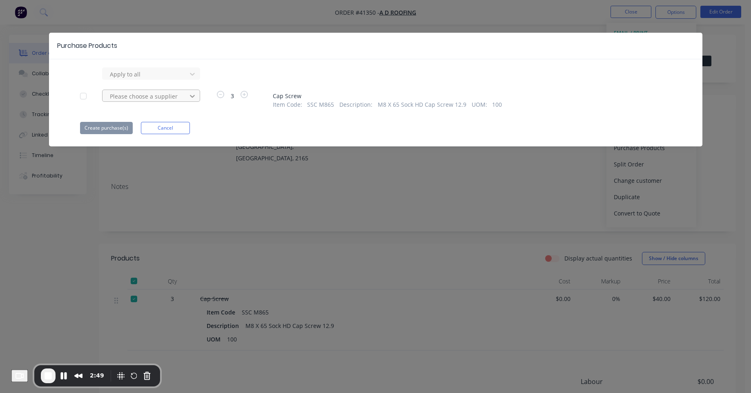
click at [186, 80] on div at bounding box center [192, 73] width 15 height 13
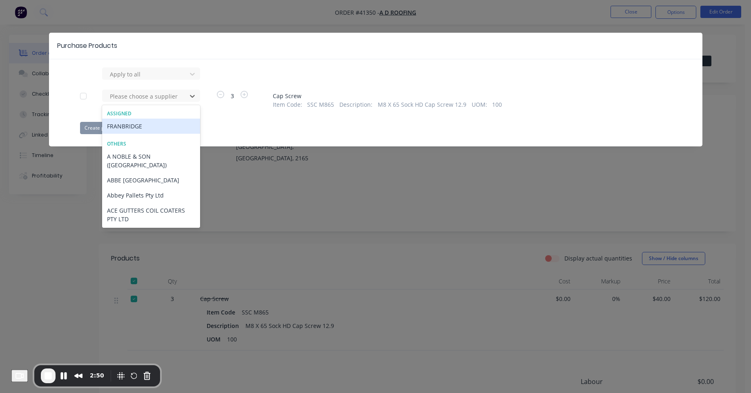
click at [167, 125] on div "FRANBRIDGE" at bounding box center [151, 125] width 98 height 15
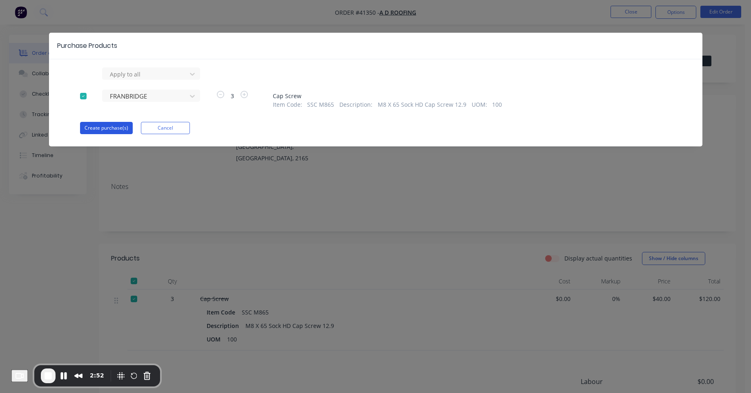
click at [121, 129] on button "Create purchase(s)" at bounding box center [106, 128] width 53 height 12
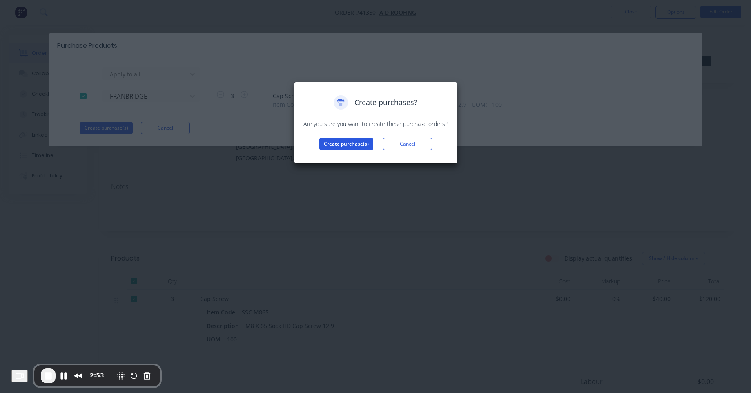
click at [358, 144] on button "Create purchase(s)" at bounding box center [346, 144] width 54 height 12
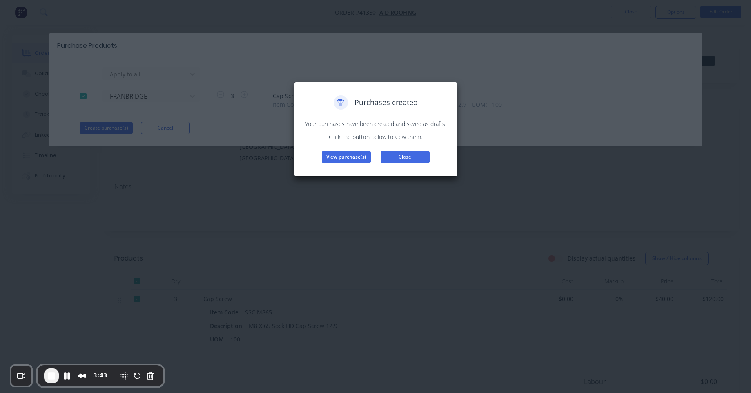
click at [405, 160] on button "Close" at bounding box center [405, 157] width 49 height 12
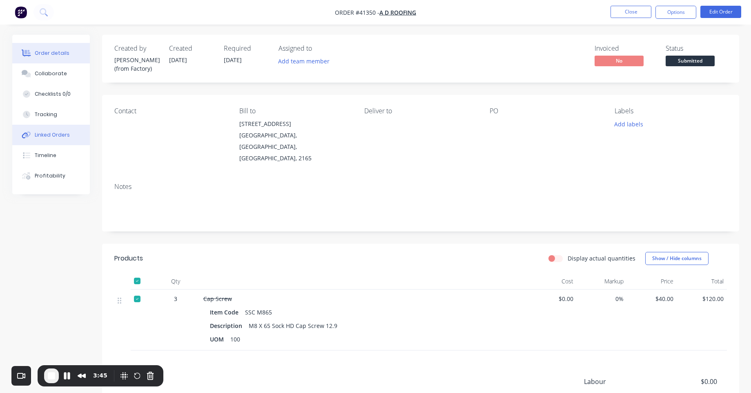
click at [68, 138] on button "Linked Orders" at bounding box center [51, 135] width 78 height 20
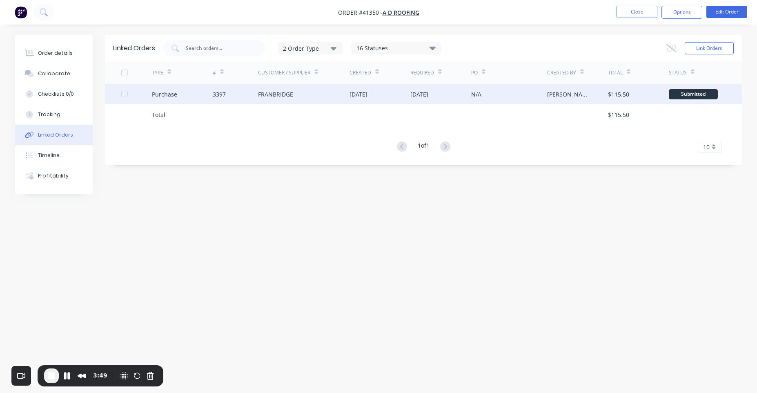
click at [610, 94] on div "$115.50" at bounding box center [618, 94] width 21 height 9
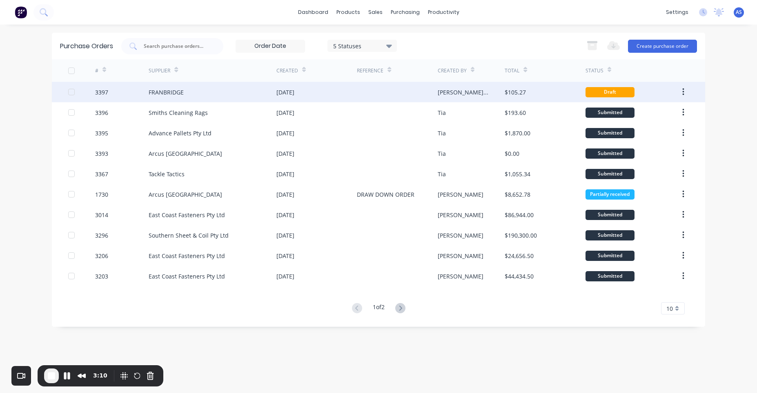
click at [380, 92] on div at bounding box center [397, 92] width 80 height 20
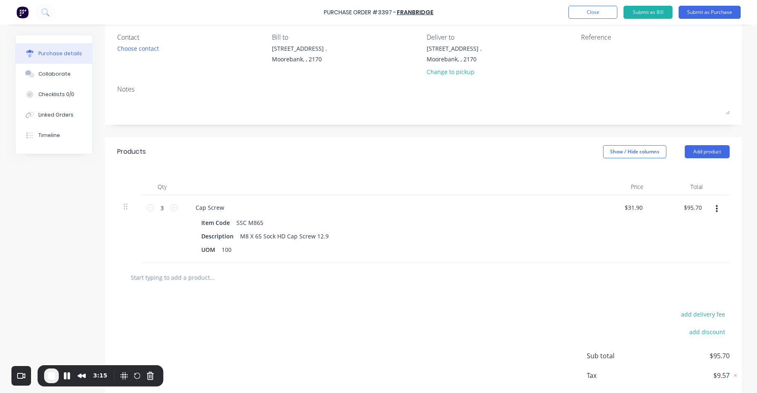
scroll to position [108, 0]
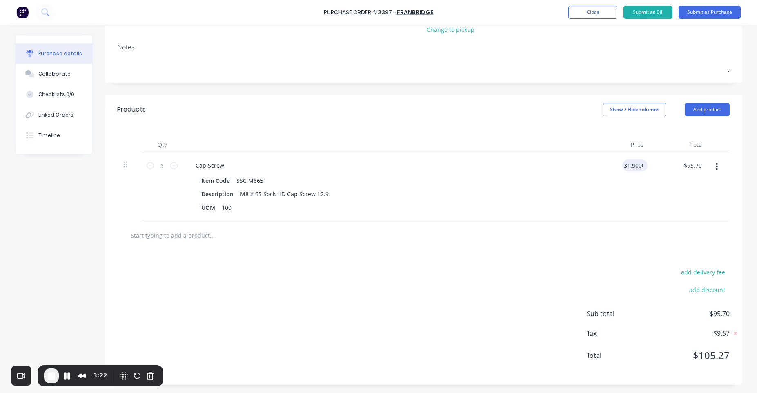
click at [635, 165] on input "31.9000" at bounding box center [634, 165] width 22 height 12
type input "$35.00"
type input "$105.00"
click at [670, 225] on div at bounding box center [423, 235] width 613 height 30
click at [728, 11] on button "Submit as Purchase" at bounding box center [710, 12] width 62 height 13
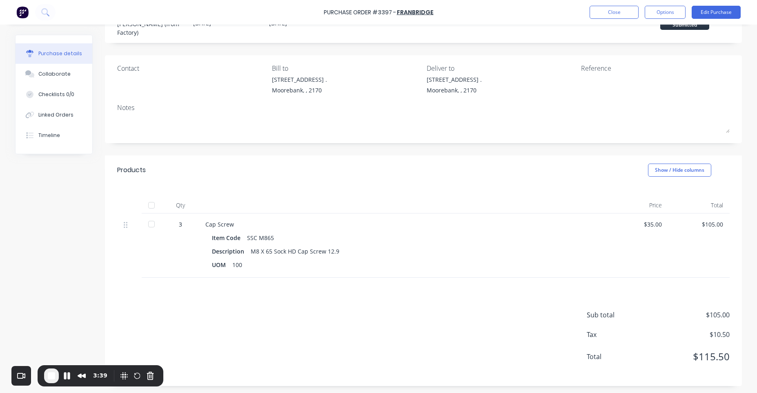
scroll to position [36, 0]
click at [146, 205] on div at bounding box center [151, 204] width 16 height 16
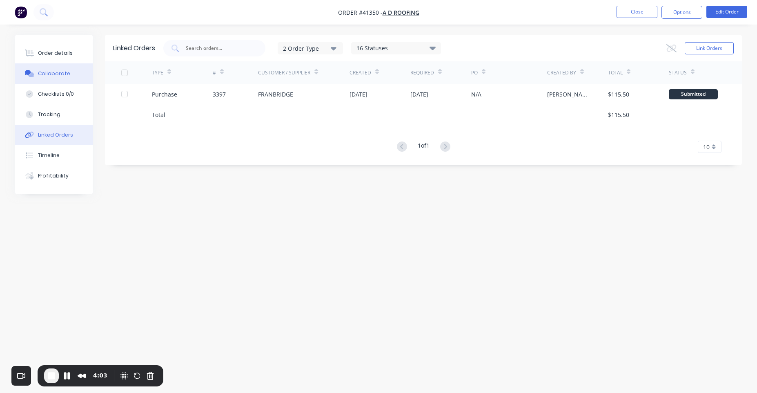
click at [80, 73] on button "Collaborate" at bounding box center [54, 73] width 78 height 20
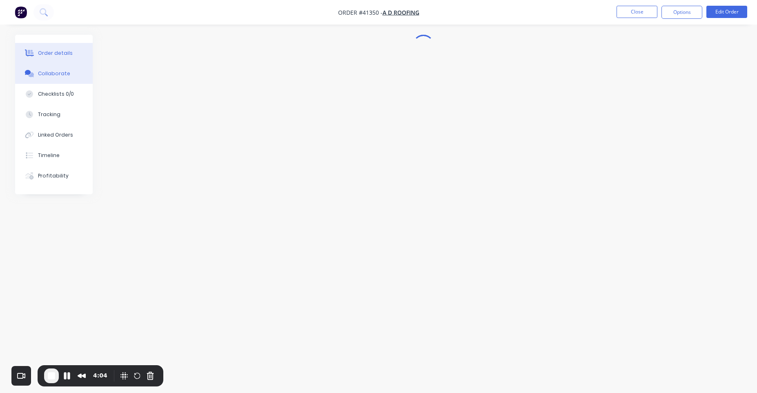
click at [70, 60] on button "Order details" at bounding box center [54, 53] width 78 height 20
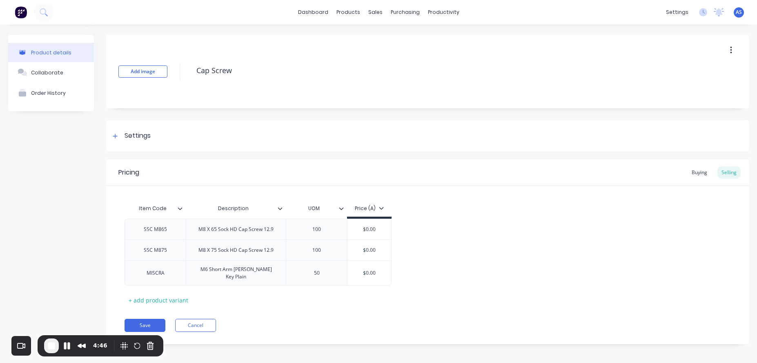
type textarea "x"
click at [694, 172] on div "Buying" at bounding box center [700, 172] width 24 height 12
type input "$35.00"
drag, startPoint x: 360, startPoint y: 228, endPoint x: 385, endPoint y: 228, distance: 24.9
click at [385, 228] on input "$35.00" at bounding box center [371, 226] width 46 height 7
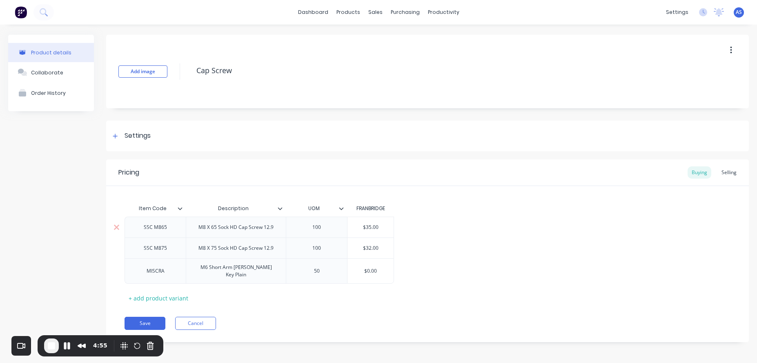
click at [364, 229] on input "$35.00" at bounding box center [371, 226] width 46 height 7
click at [369, 228] on input "$35.00" at bounding box center [371, 226] width 46 height 7
drag, startPoint x: 366, startPoint y: 228, endPoint x: 383, endPoint y: 227, distance: 17.2
click at [383, 227] on input "$35.00" at bounding box center [371, 226] width 46 height 7
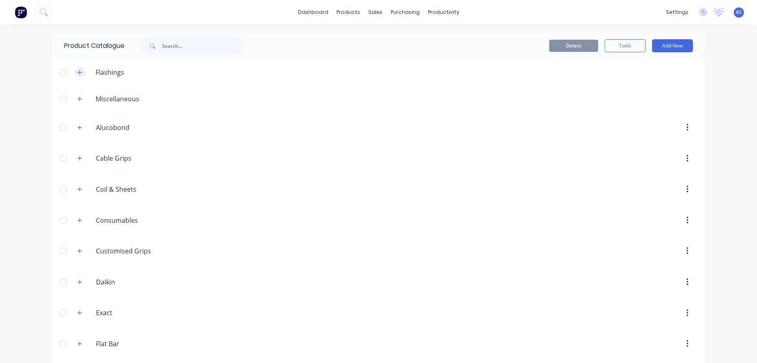
click at [80, 74] on button "button" at bounding box center [80, 72] width 10 height 10
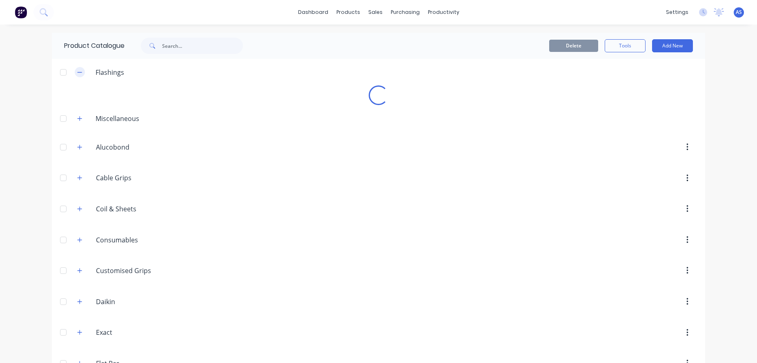
click at [80, 74] on button "button" at bounding box center [80, 72] width 10 height 10
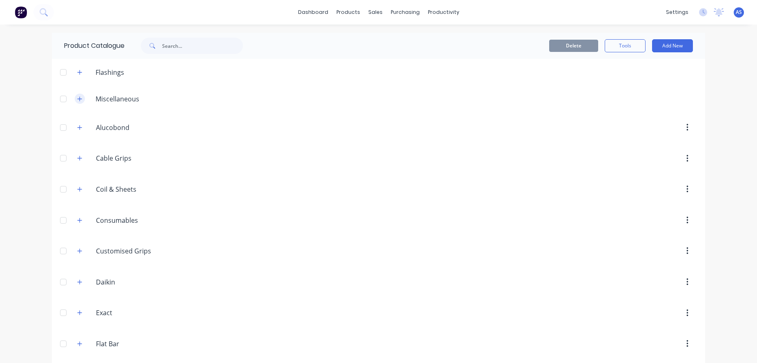
click at [78, 99] on icon "button" at bounding box center [80, 98] width 4 height 4
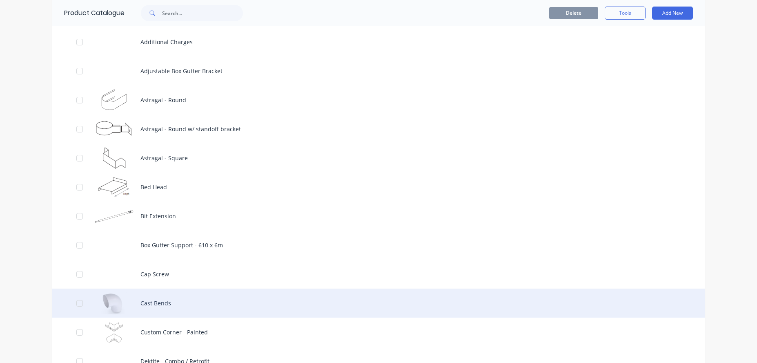
scroll to position [294, 0]
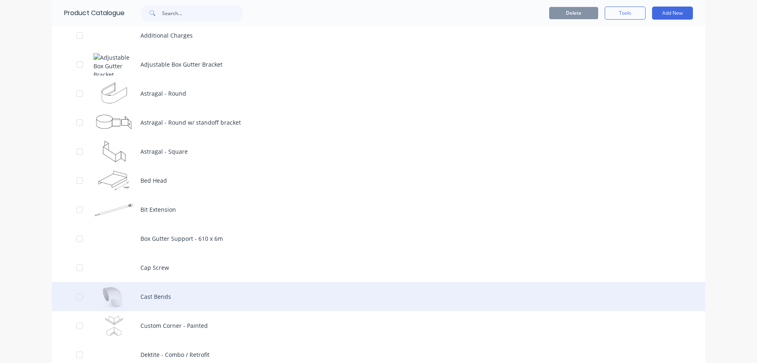
click at [202, 290] on div "Cast Bends" at bounding box center [379, 296] width 654 height 29
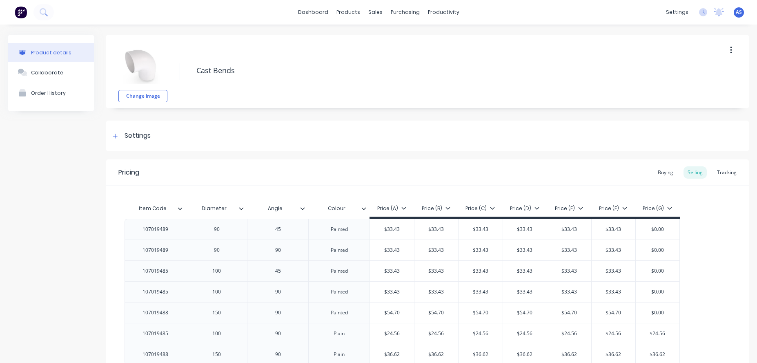
type textarea "x"
click at [659, 170] on div "Buying" at bounding box center [666, 172] width 24 height 12
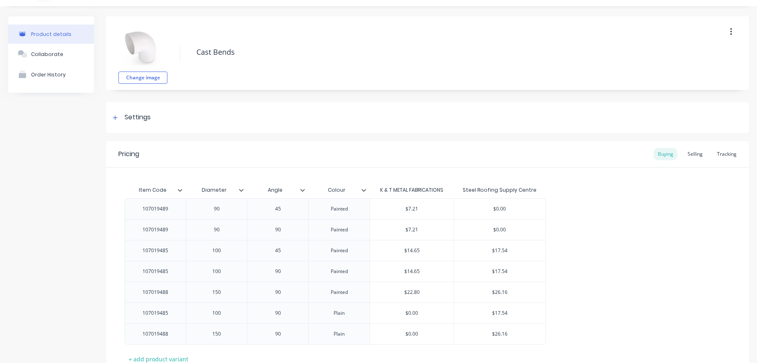
scroll to position [81, 0]
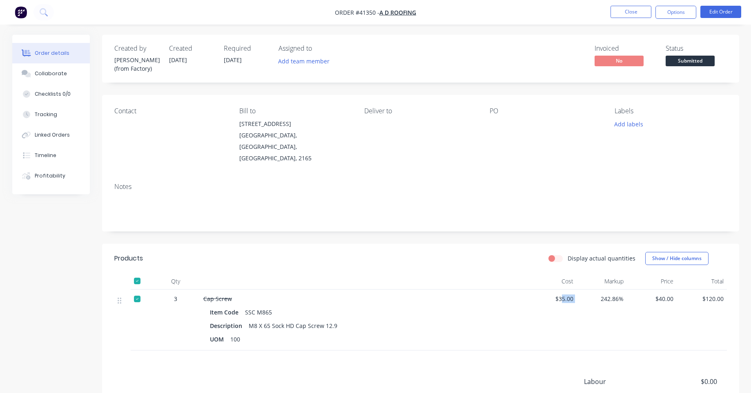
drag, startPoint x: 561, startPoint y: 286, endPoint x: 583, endPoint y: 290, distance: 22.4
click at [583, 290] on div "3 Cap Screw Item Code SSC M865 Description M8 X 65 Sock HD Cap Screw 12.9 UOM 1…" at bounding box center [420, 319] width 613 height 61
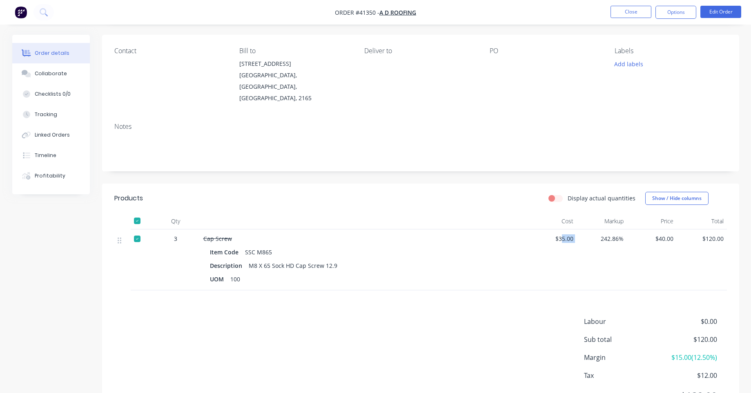
scroll to position [92, 0]
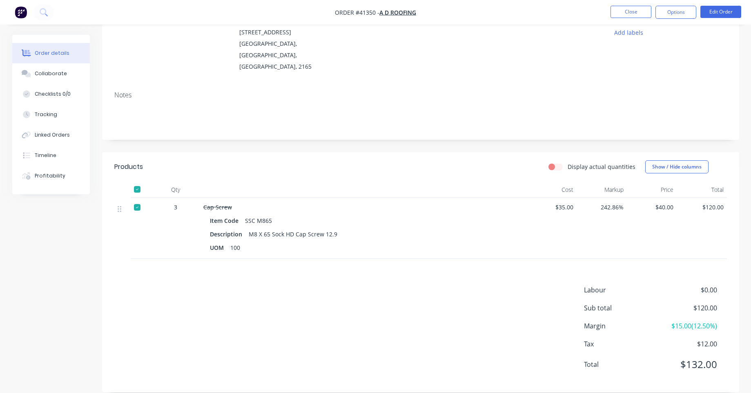
click at [636, 215] on div "$40.00" at bounding box center [652, 228] width 50 height 61
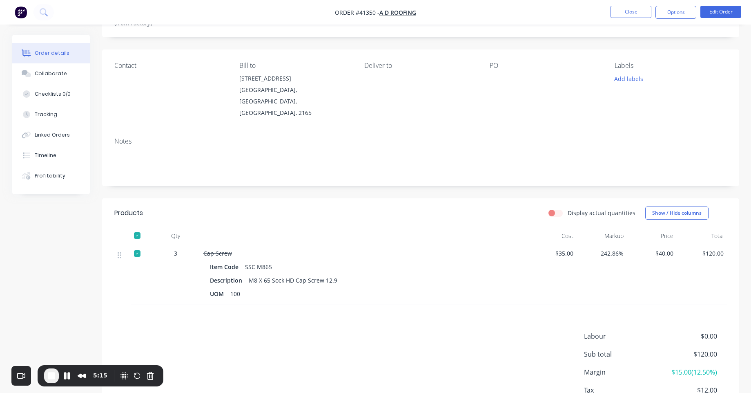
scroll to position [49, 0]
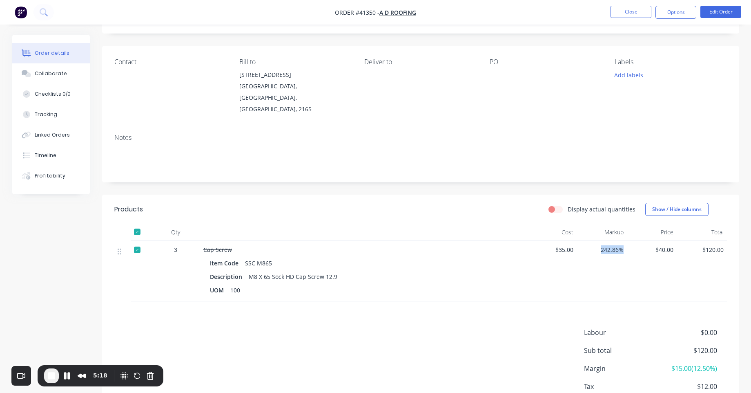
drag, startPoint x: 599, startPoint y: 238, endPoint x: 624, endPoint y: 237, distance: 25.0
click at [624, 240] on div "242.86%" at bounding box center [602, 270] width 50 height 61
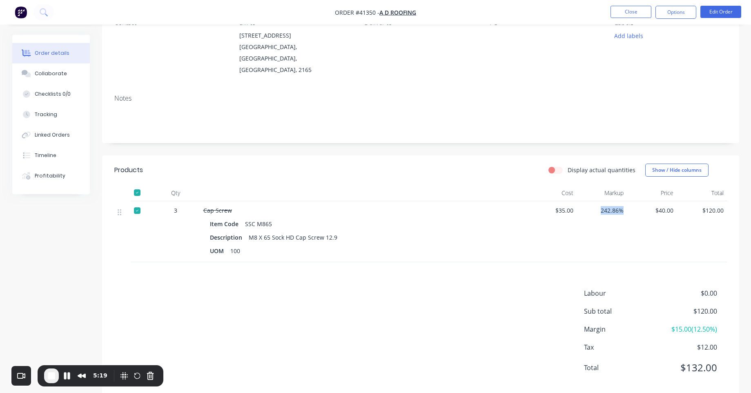
scroll to position [92, 0]
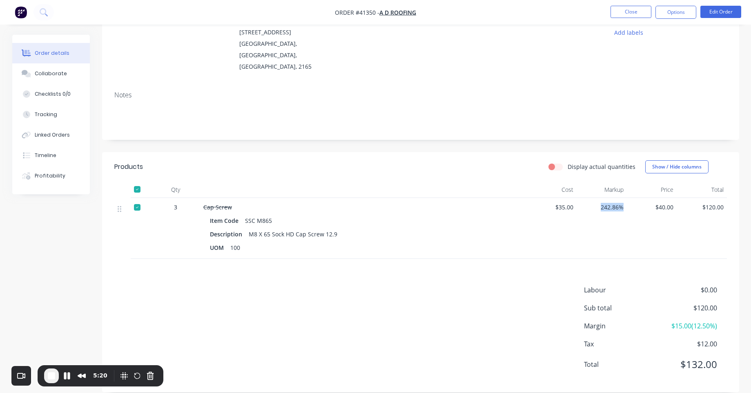
click at [579, 198] on div "242.86%" at bounding box center [602, 228] width 50 height 61
click at [52, 375] on span "End Recording" at bounding box center [52, 375] width 10 height 10
